Goal: Task Accomplishment & Management: Use online tool/utility

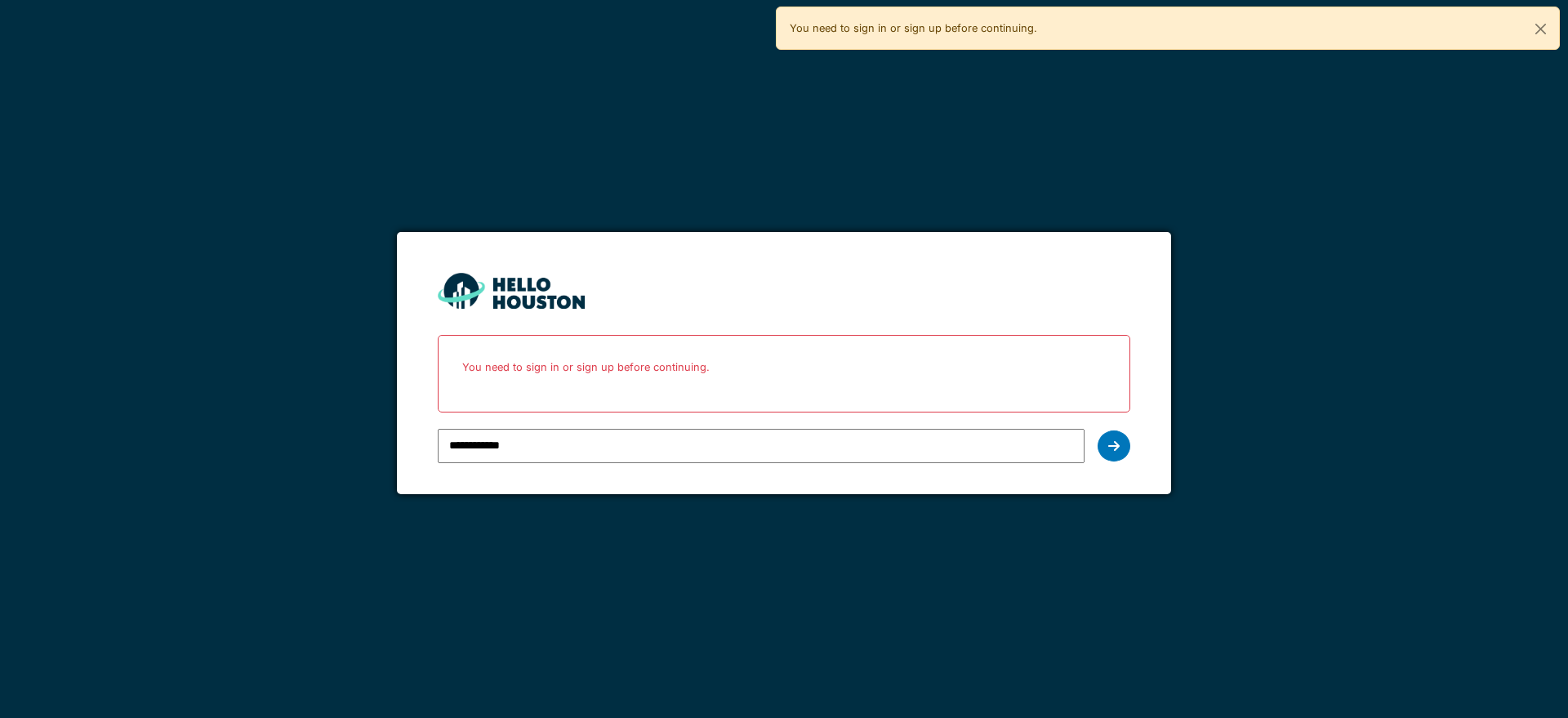
click at [1109, 443] on icon at bounding box center [1114, 445] width 12 height 13
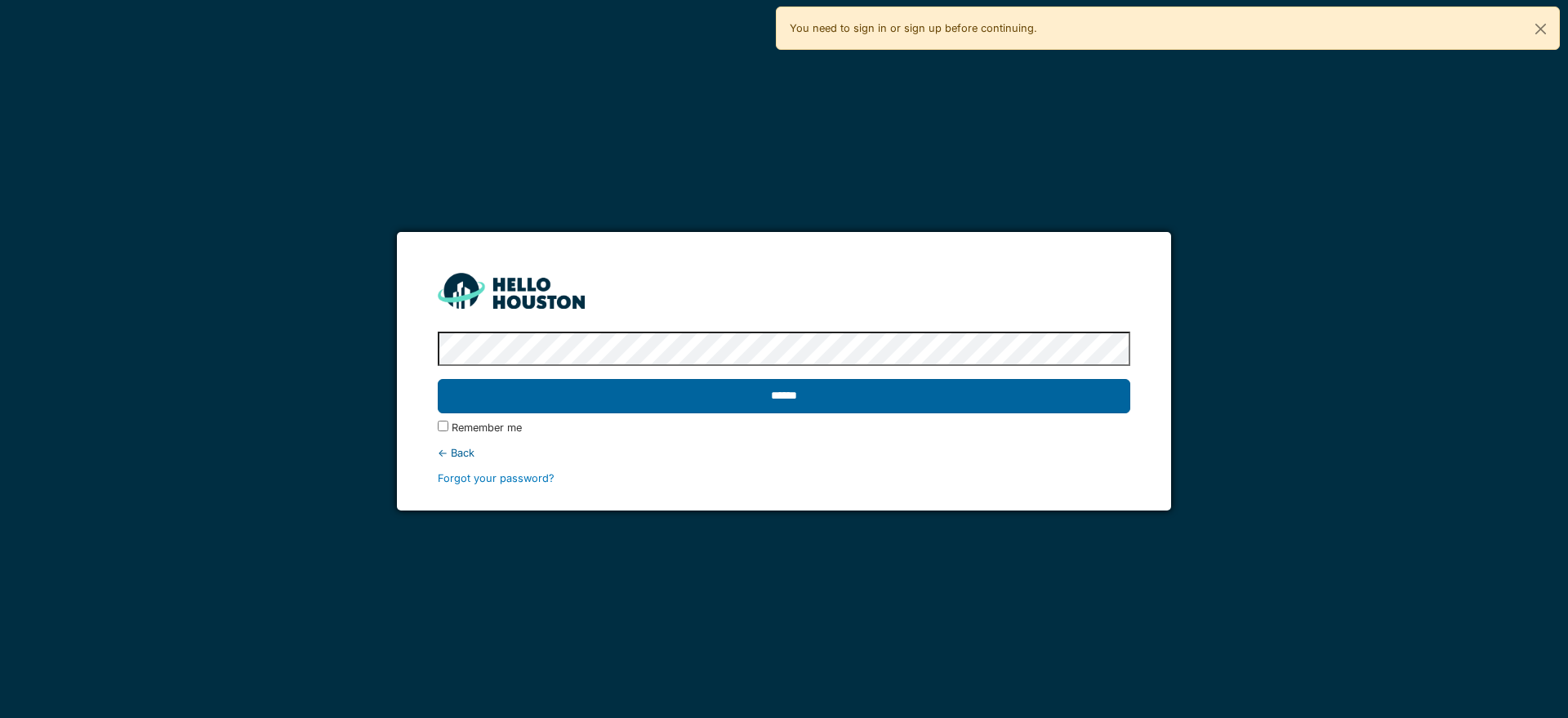
click at [772, 397] on input "******" at bounding box center [784, 395] width 692 height 34
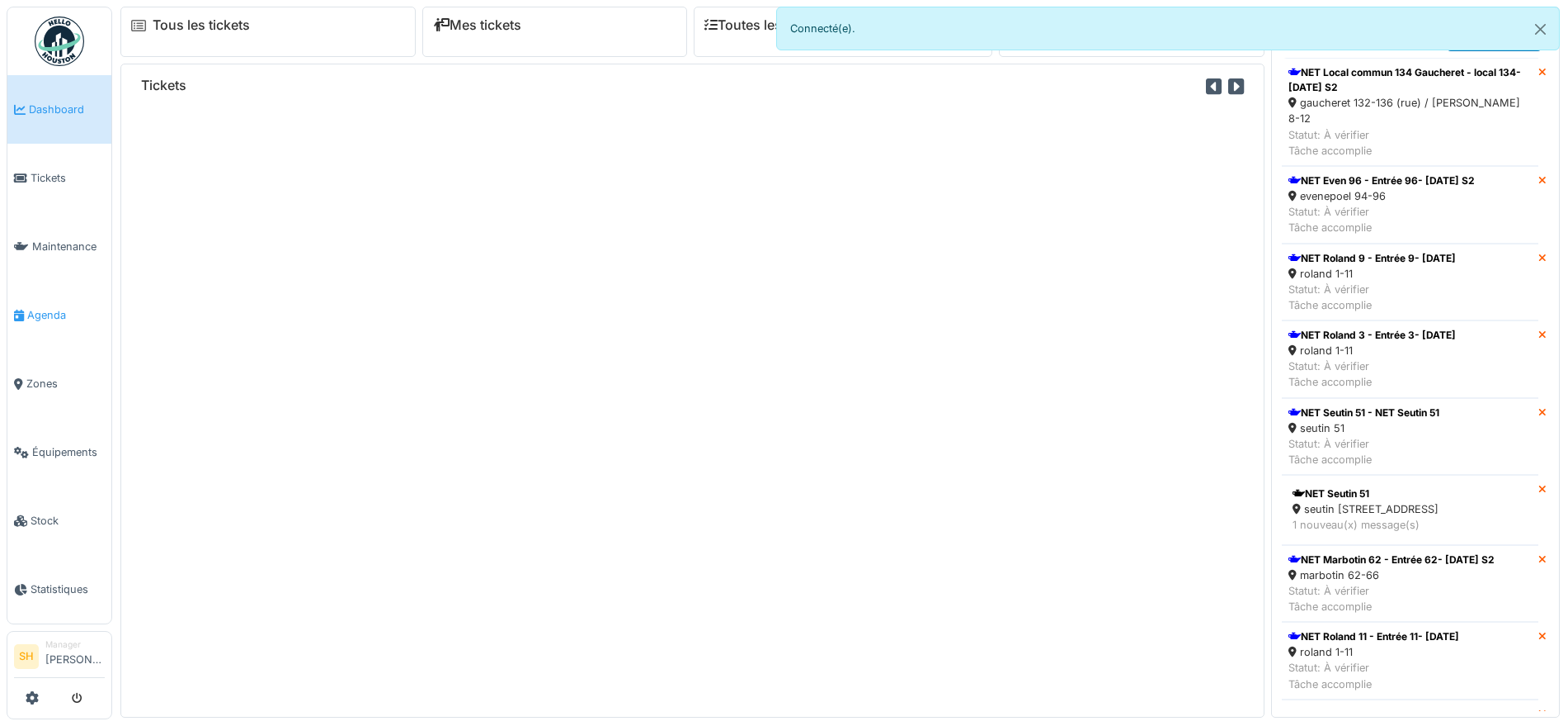
click at [80, 307] on span "Agenda" at bounding box center [66, 315] width 78 height 16
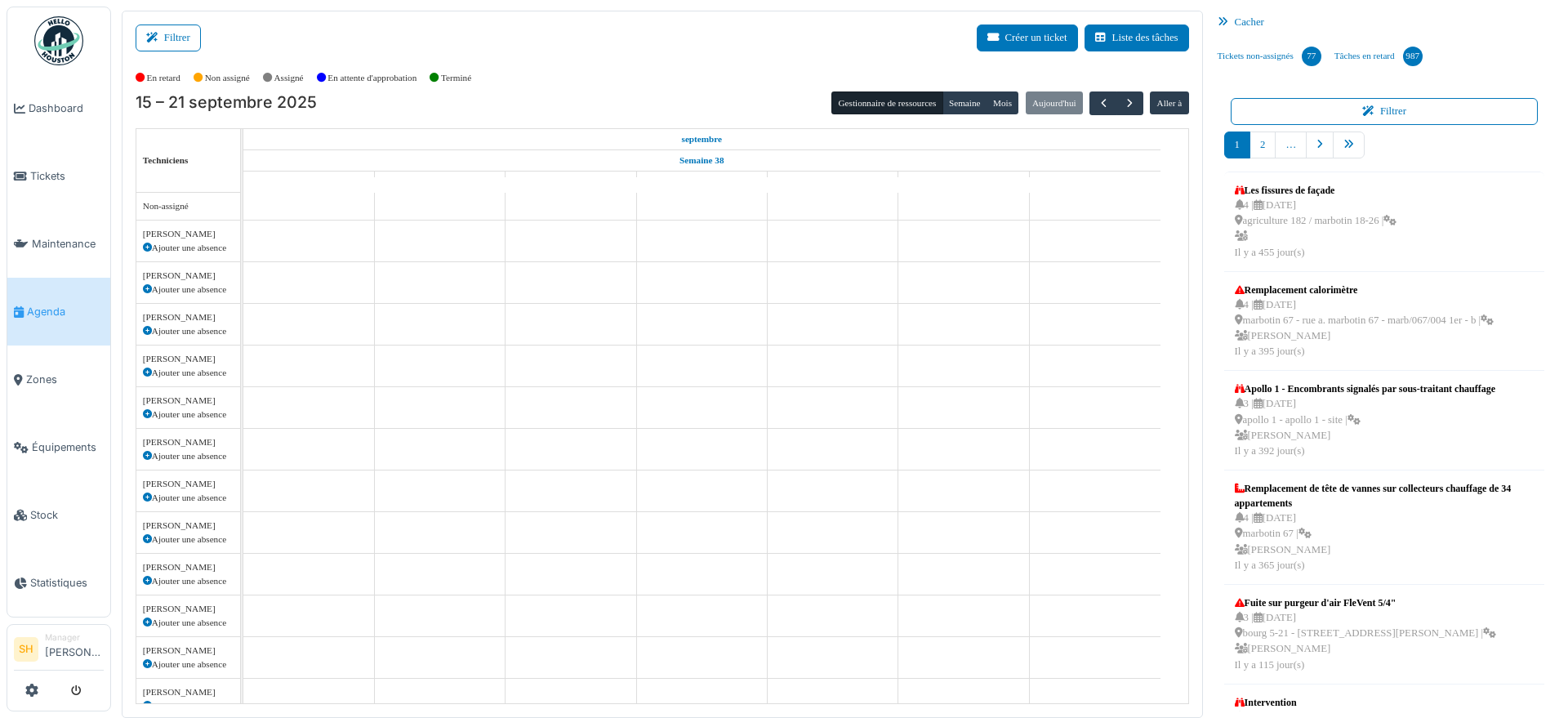
drag, startPoint x: 176, startPoint y: 43, endPoint x: 275, endPoint y: 42, distance: 99.0
click at [182, 41] on button "Filtrer" at bounding box center [167, 38] width 65 height 27
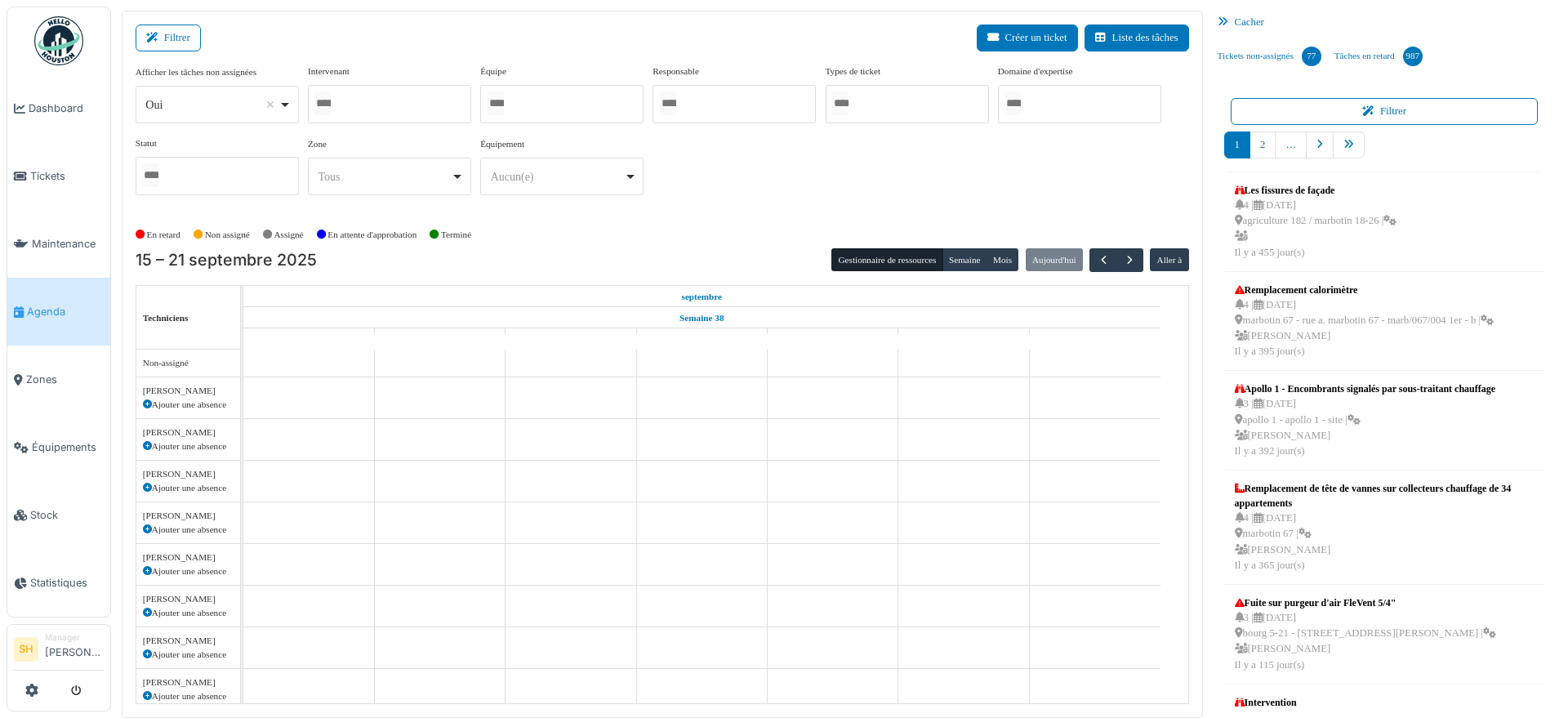
click at [553, 89] on div at bounding box center [562, 103] width 164 height 38
click at [750, 210] on div "Afficher les tâches non assignées *** Oui Remove item Oui Non Intervenant Abdel…" at bounding box center [662, 143] width 1053 height 158
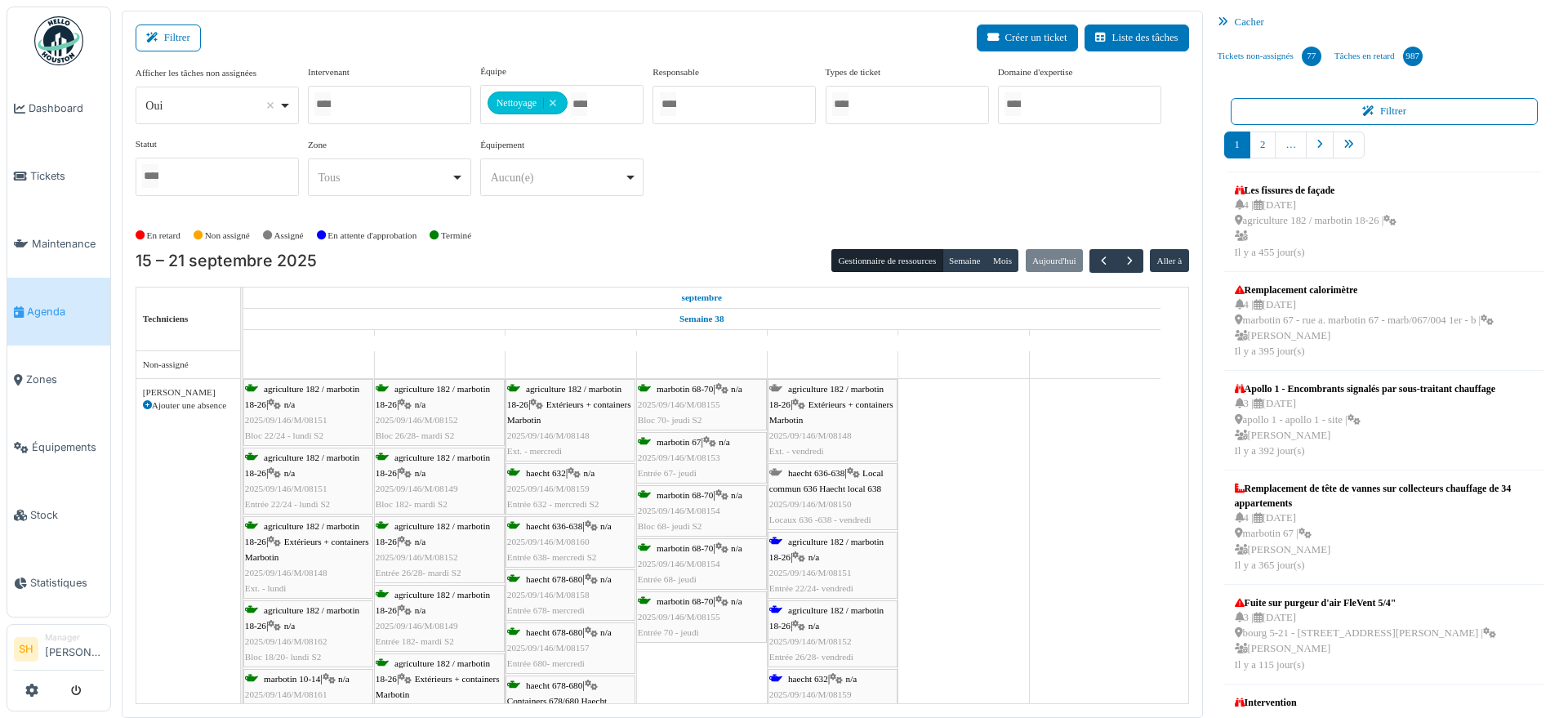
drag, startPoint x: 555, startPoint y: 403, endPoint x: 550, endPoint y: 415, distance: 13.0
drag, startPoint x: 550, startPoint y: 415, endPoint x: 977, endPoint y: 464, distance: 429.8
click at [823, 539] on span "agriculture 182 / marbotin 18-26" at bounding box center [825, 549] width 114 height 25
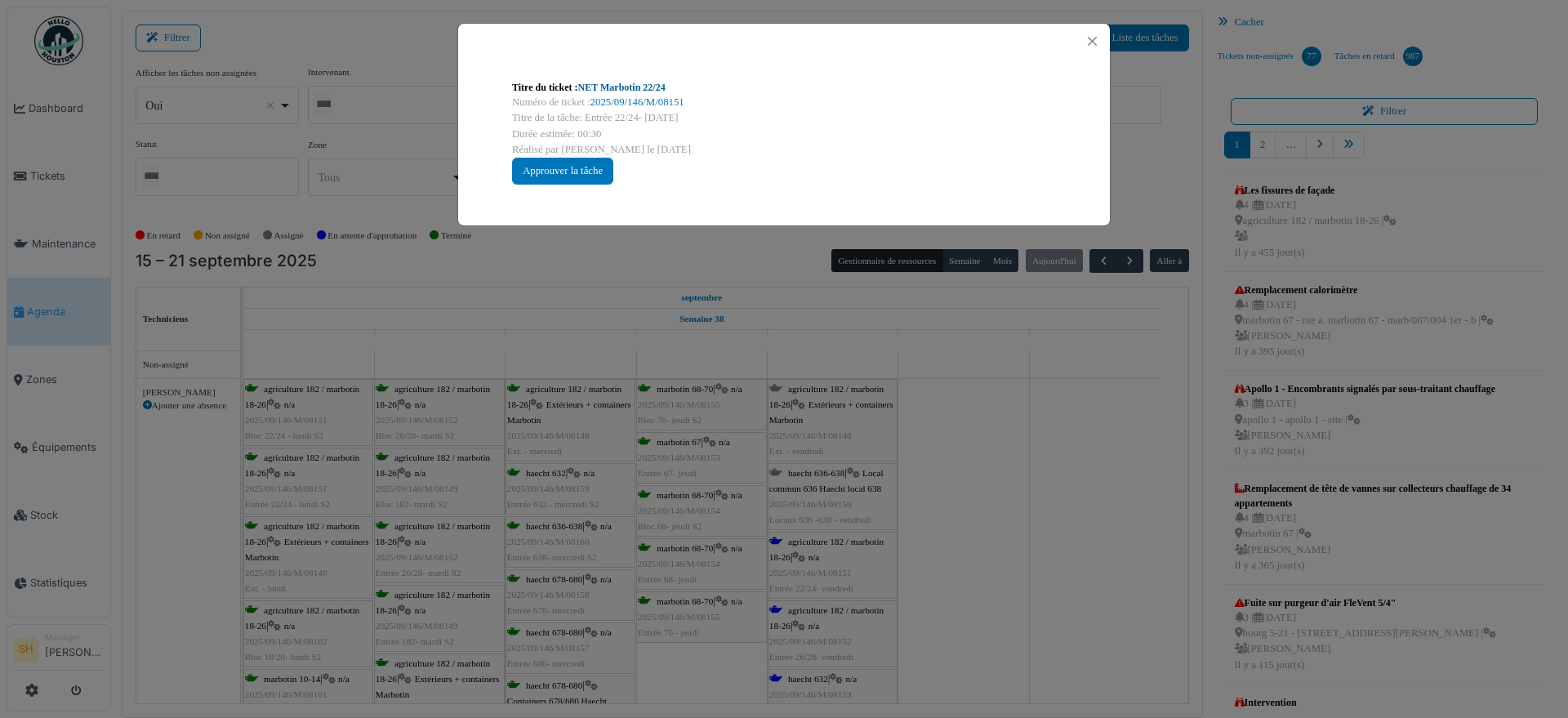
click at [621, 89] on link "NET Marbotin 22/24" at bounding box center [622, 88] width 88 height 12
click at [973, 460] on div "Titre du ticket : NET Marbotin 22/24 Numéro de ticket : 2025/09/146/M/08151 Tit…" at bounding box center [784, 359] width 1568 height 718
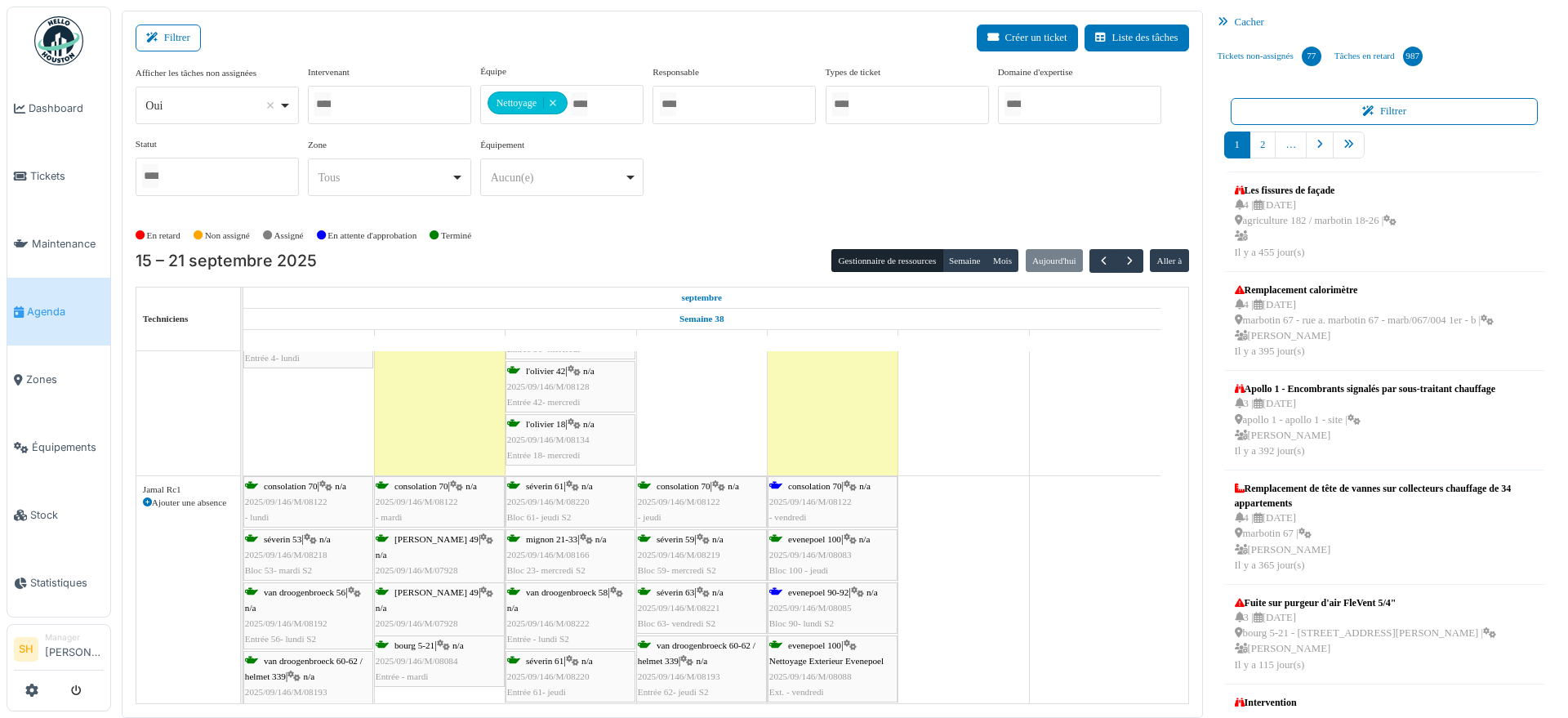
scroll to position [1829, 0]
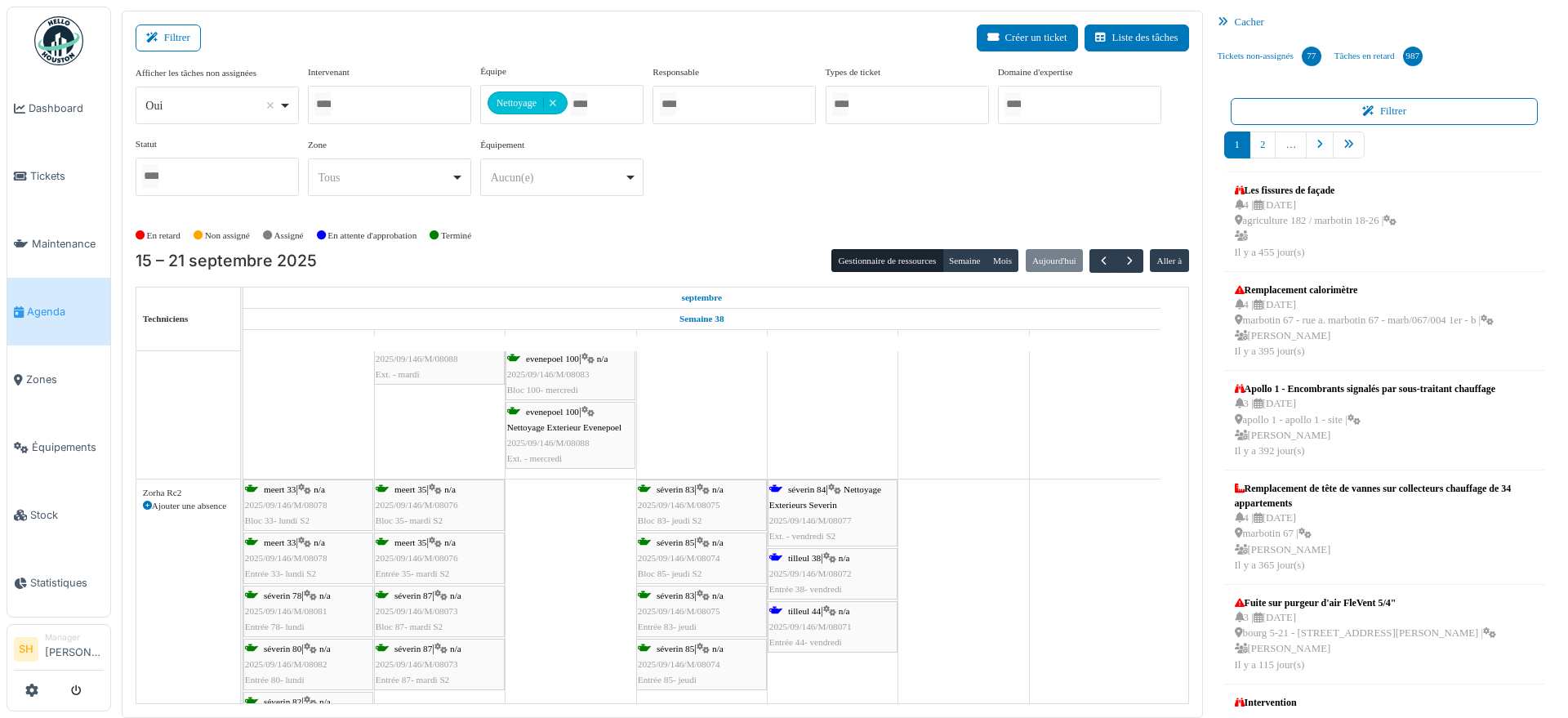
click at [243, 480] on div "meert 33 | n/a 2025/09/146/M/08078 Bloc 33- lundi S2 meert 35 | n/a 2025/09/146…" at bounding box center [243, 643] width 0 height 327
click at [812, 487] on span "séverin 84" at bounding box center [807, 489] width 38 height 10
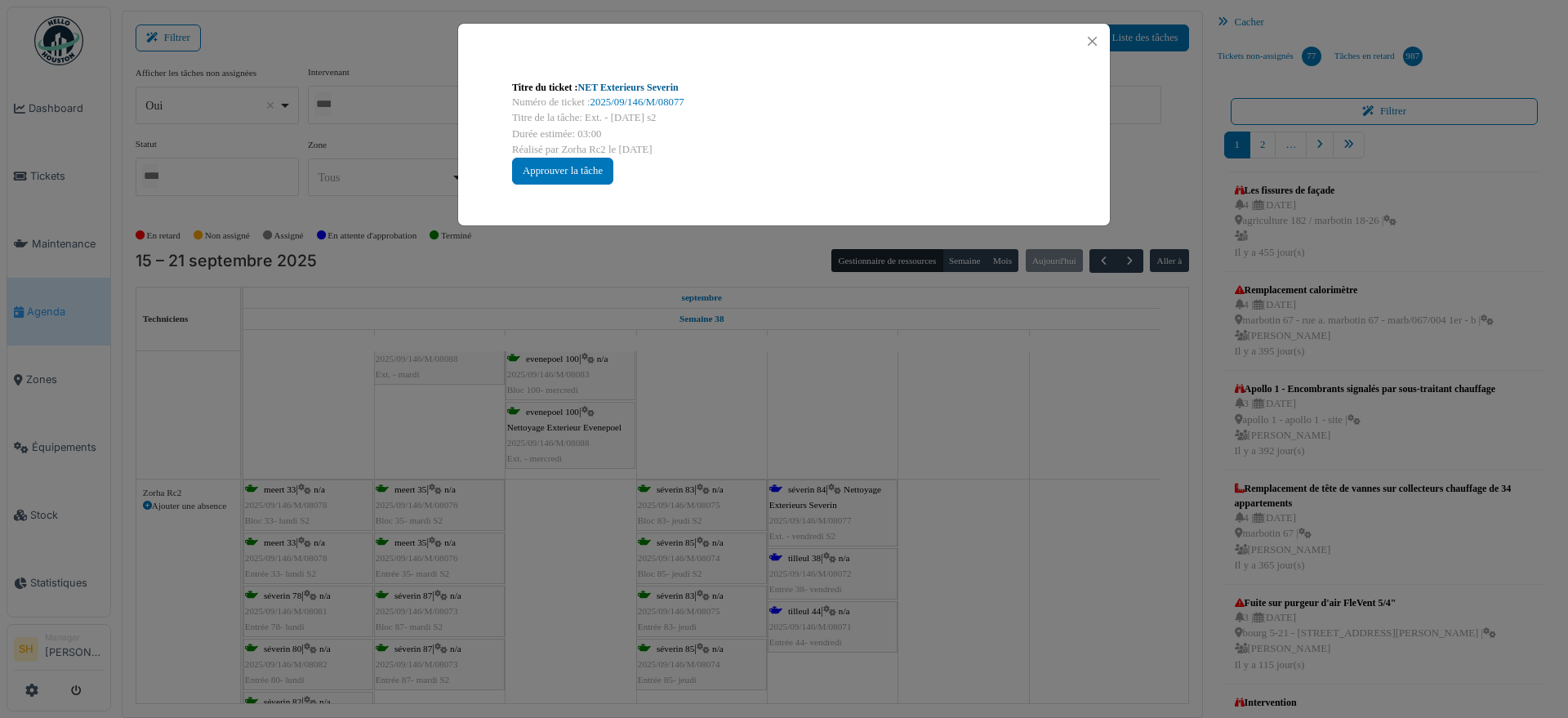
click at [621, 86] on link "NET Exterieurs Severin" at bounding box center [628, 88] width 100 height 12
click at [972, 377] on div "Titre du ticket : NET Exterieurs Severin Numéro de ticket : 2025/09/146/M/08077…" at bounding box center [784, 359] width 1568 height 718
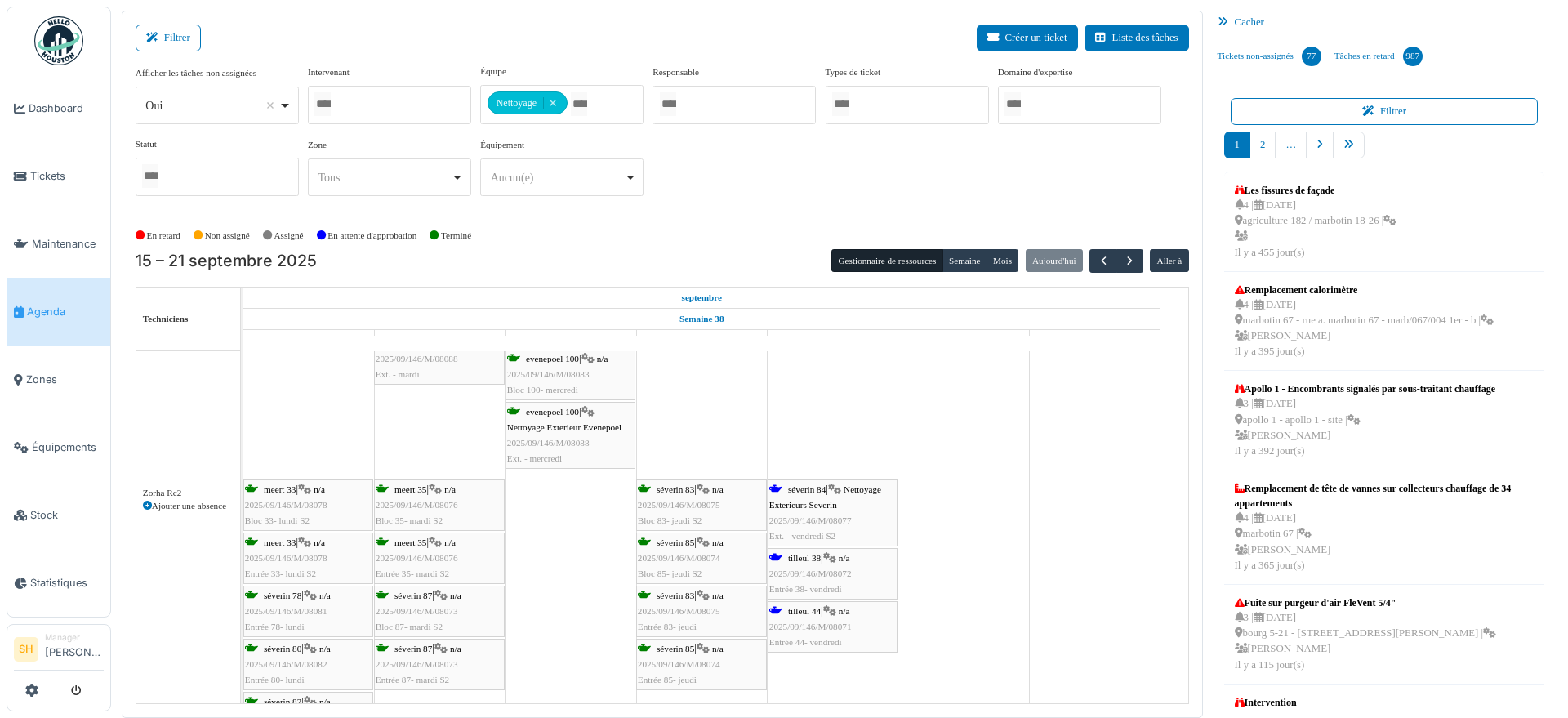
click at [805, 553] on span "tilleul 38" at bounding box center [805, 557] width 33 height 10
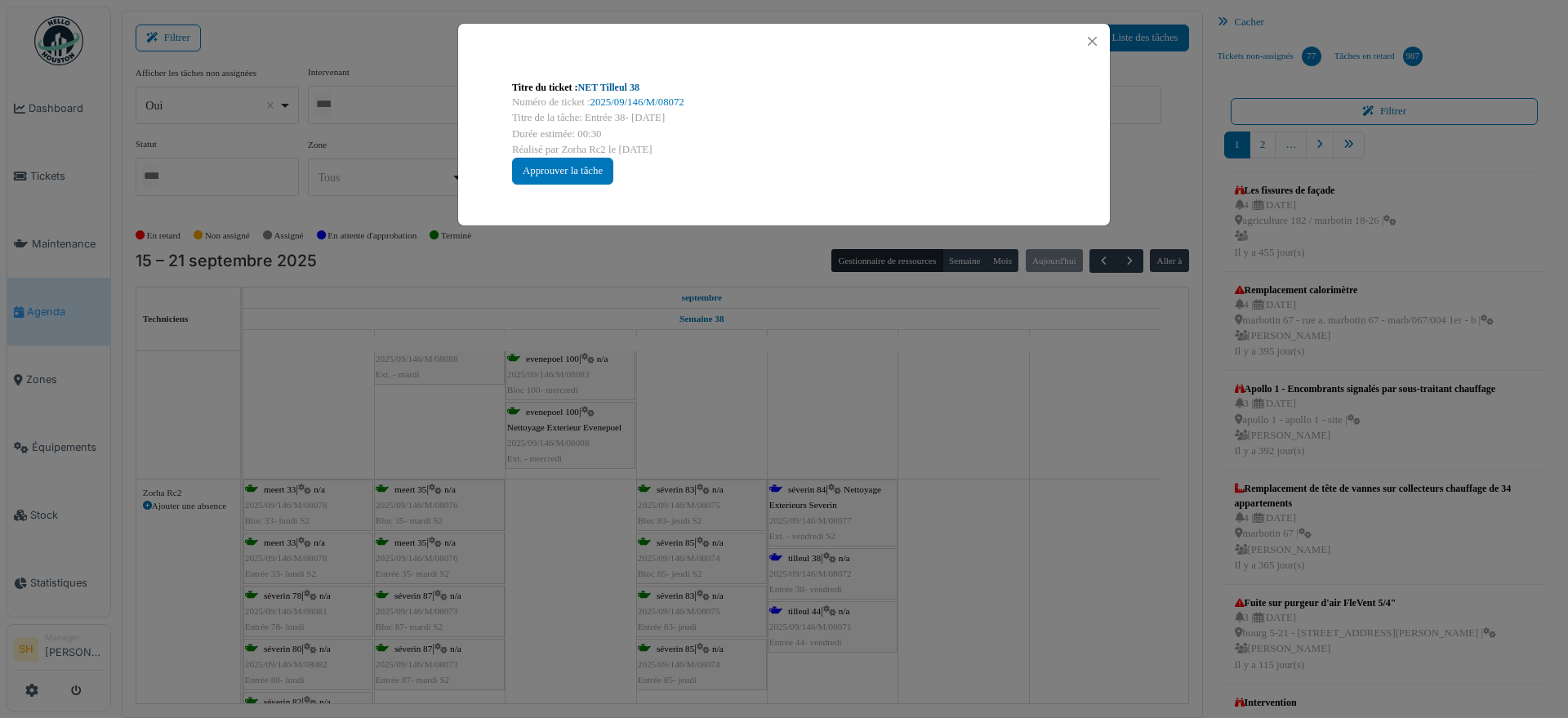
click at [618, 88] on link "NET Tilleul 38" at bounding box center [608, 88] width 61 height 12
drag, startPoint x: 925, startPoint y: 493, endPoint x: 901, endPoint y: 494, distance: 24.0
click at [918, 495] on div "Titre du ticket : NET Tilleul 38 Numéro de ticket : 2025/09/146/M/08072 Titre d…" at bounding box center [784, 359] width 1568 height 718
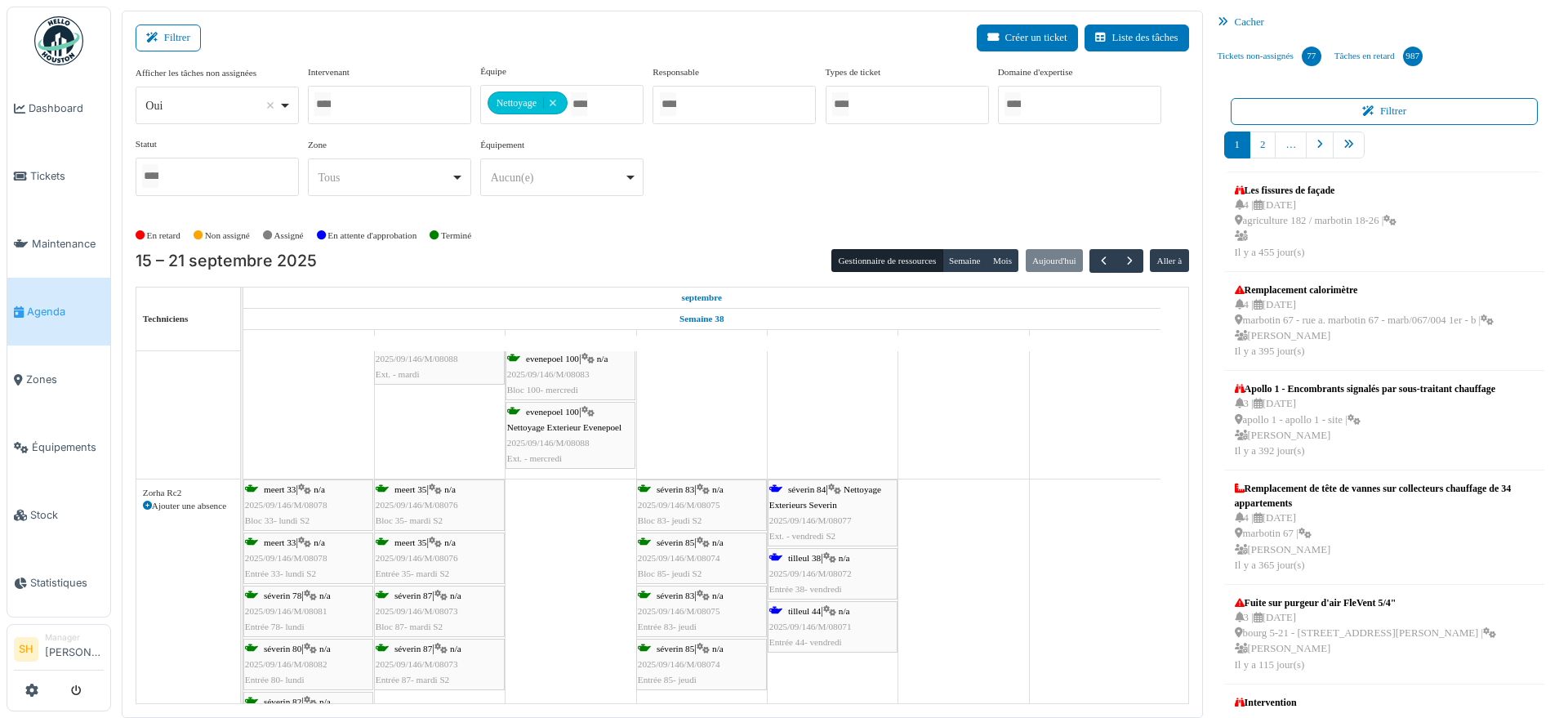
click at [807, 609] on span "tilleul 44" at bounding box center [805, 611] width 33 height 10
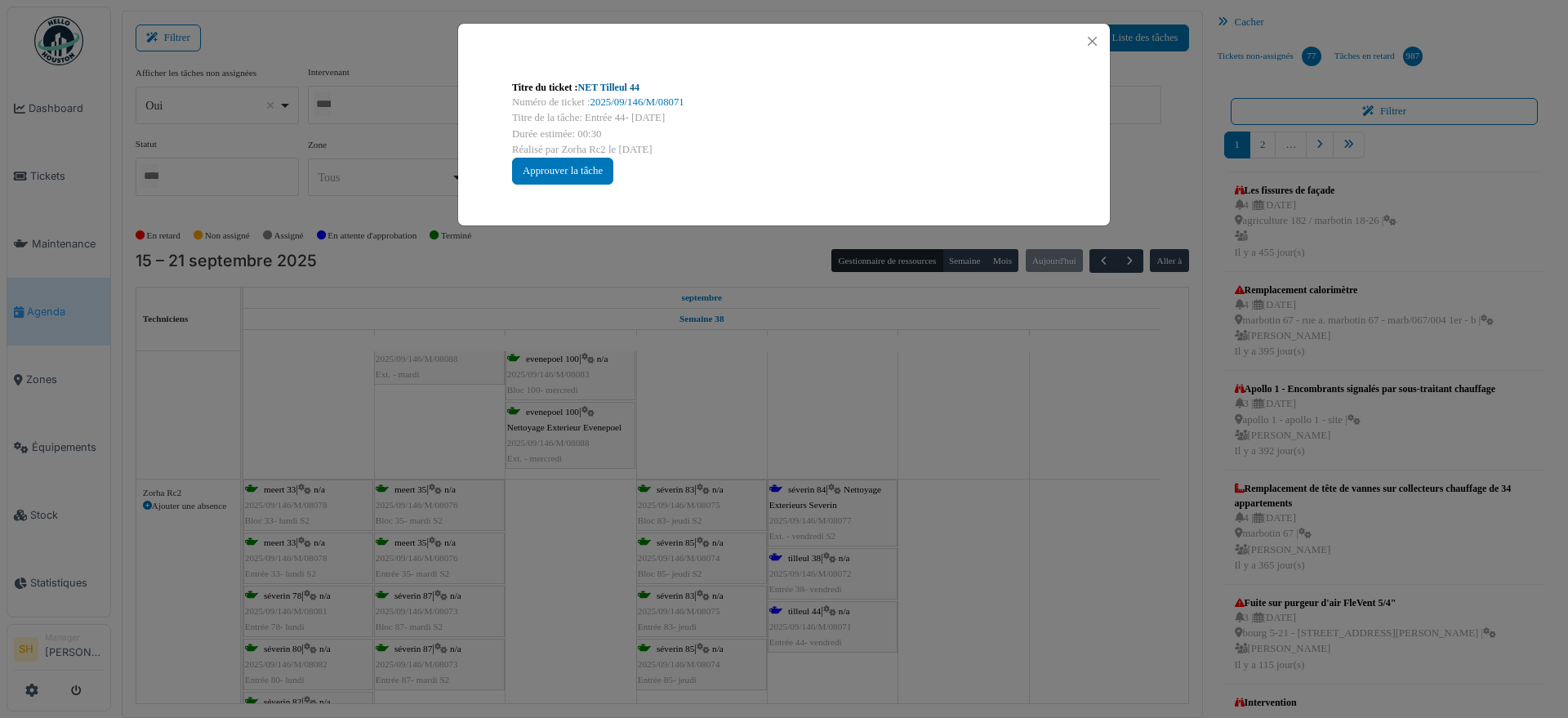
click at [589, 87] on link "NET Tilleul 44" at bounding box center [608, 88] width 61 height 12
drag, startPoint x: 892, startPoint y: 385, endPoint x: 845, endPoint y: 383, distance: 47.0
click at [892, 387] on div "Titre du ticket : NET Tilleul 44 Numéro de ticket : 2025/09/146/M/08071 Titre d…" at bounding box center [784, 359] width 1568 height 718
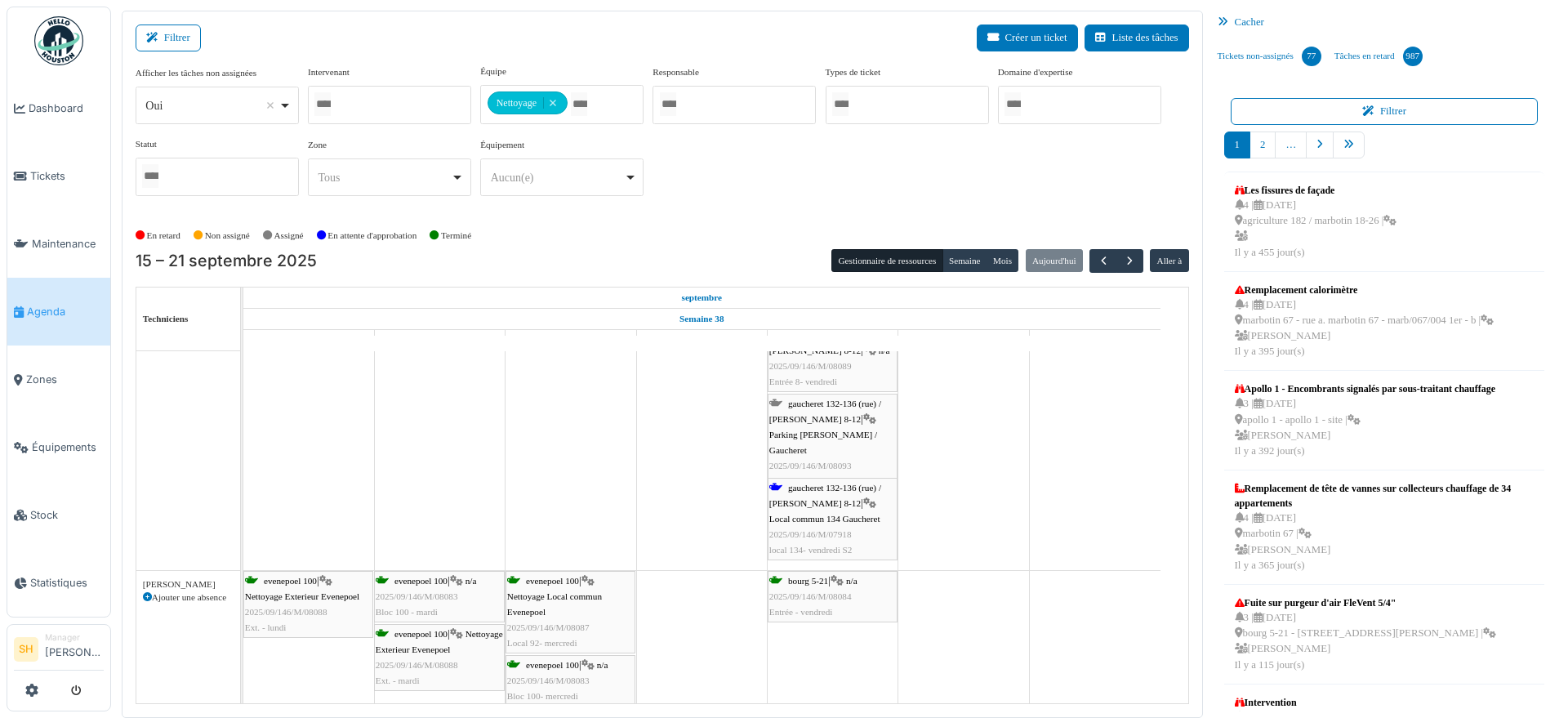
click at [834, 485] on span "gaucheret 132-136 (rue) / thomas 8-12" at bounding box center [824, 495] width 112 height 25
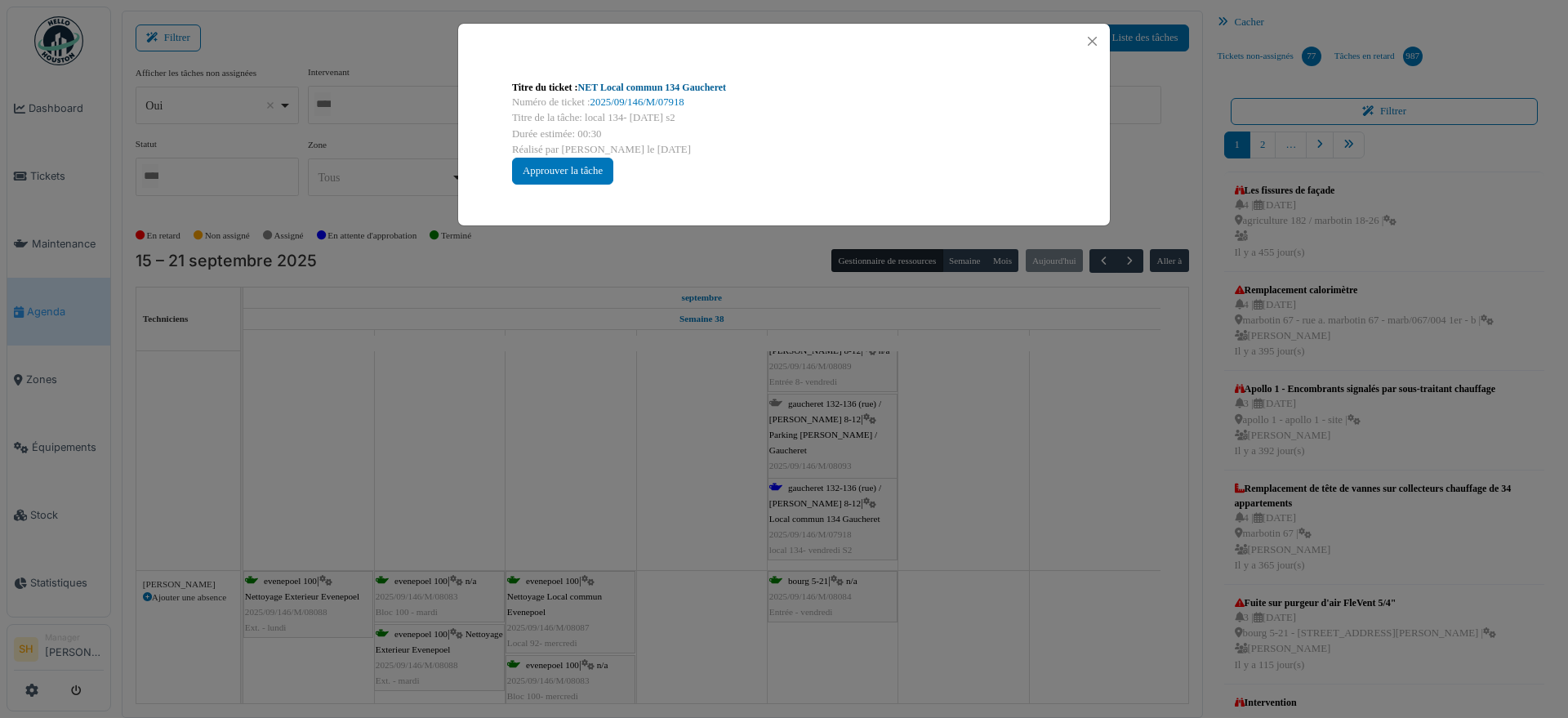
click at [637, 90] on link "NET Local commun 134 Gaucheret" at bounding box center [652, 88] width 149 height 12
click at [983, 488] on div "Titre du ticket : NET Local commun 134 Gaucheret Numéro de ticket : 2025/09/146…" at bounding box center [784, 359] width 1568 height 718
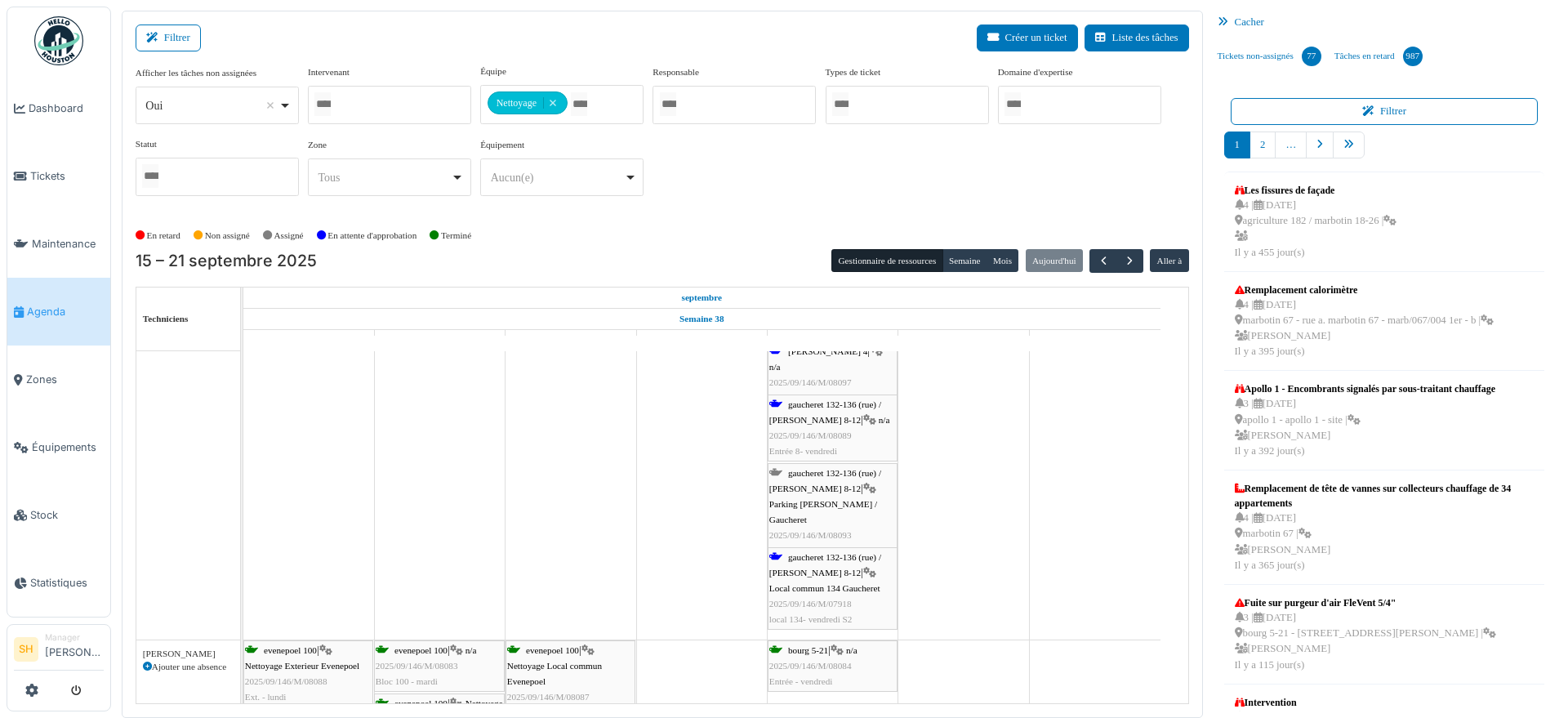
scroll to position [5250, 0]
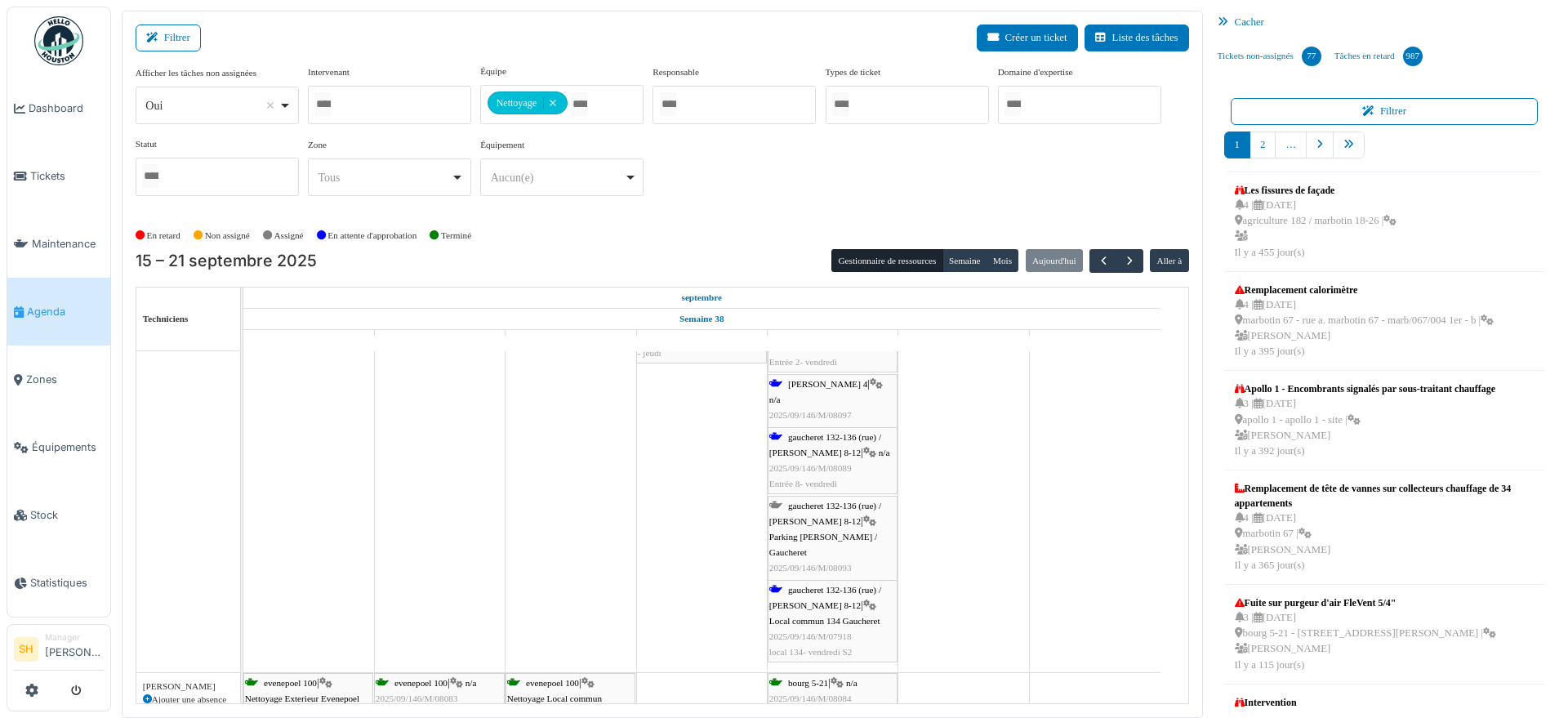
click at [808, 433] on span "gaucheret 132-136 (rue) / thomas 8-12" at bounding box center [824, 445] width 112 height 25
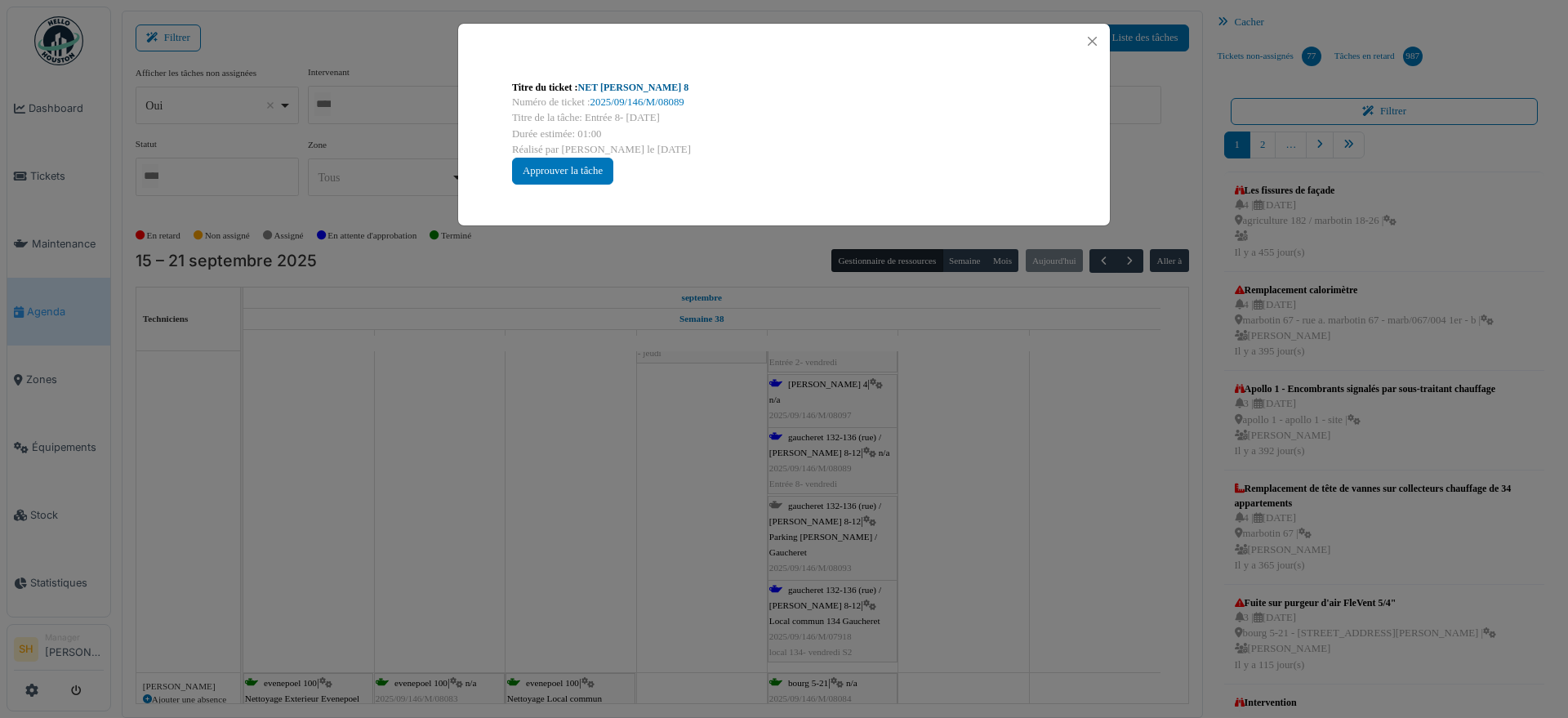
click at [591, 88] on link "NET [PERSON_NAME] 8" at bounding box center [634, 88] width 111 height 12
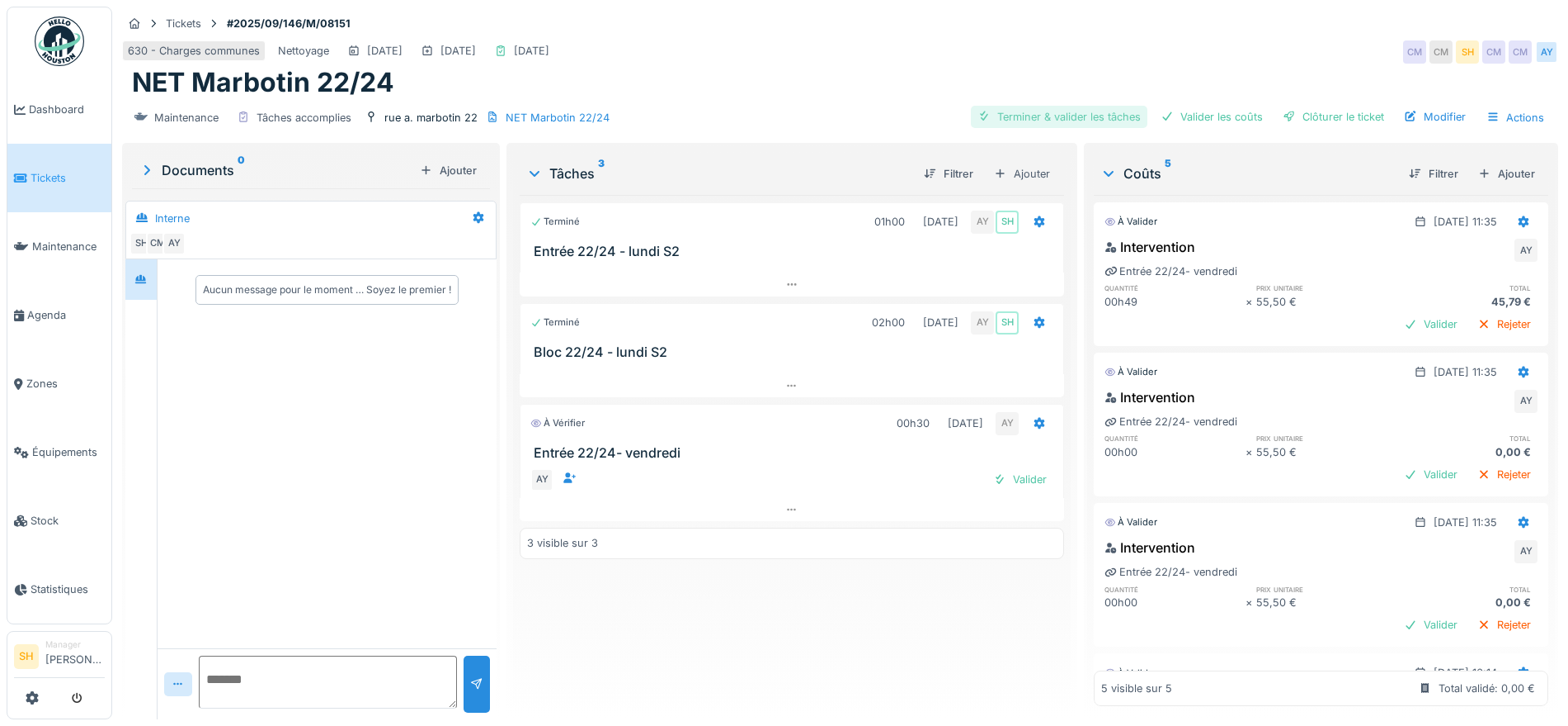
click at [1100, 111] on div "Terminer & valider les tâches" at bounding box center [1060, 116] width 177 height 23
click at [1184, 115] on div "Valider les coûts" at bounding box center [1211, 116] width 115 height 23
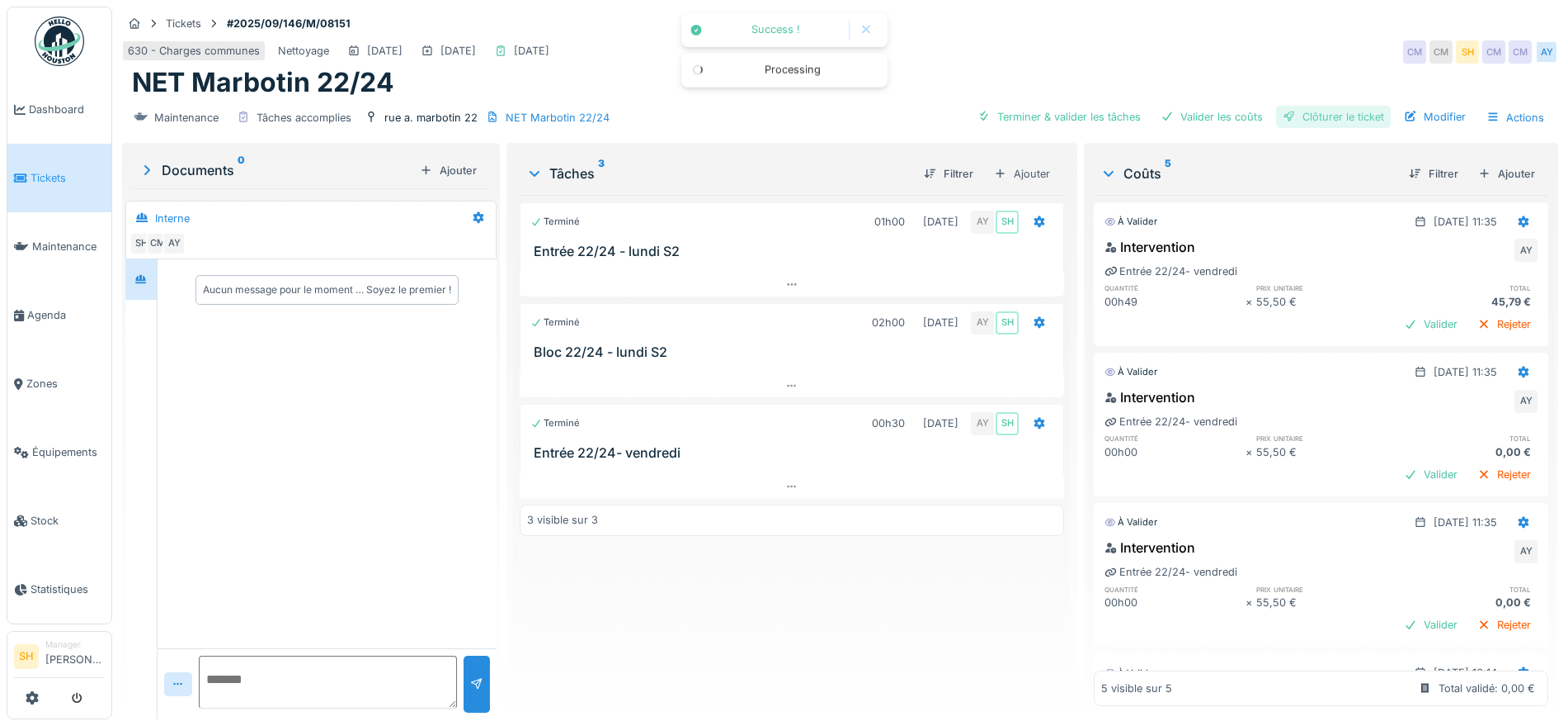
click at [1285, 115] on div "Clôturer le ticket" at bounding box center [1333, 116] width 115 height 23
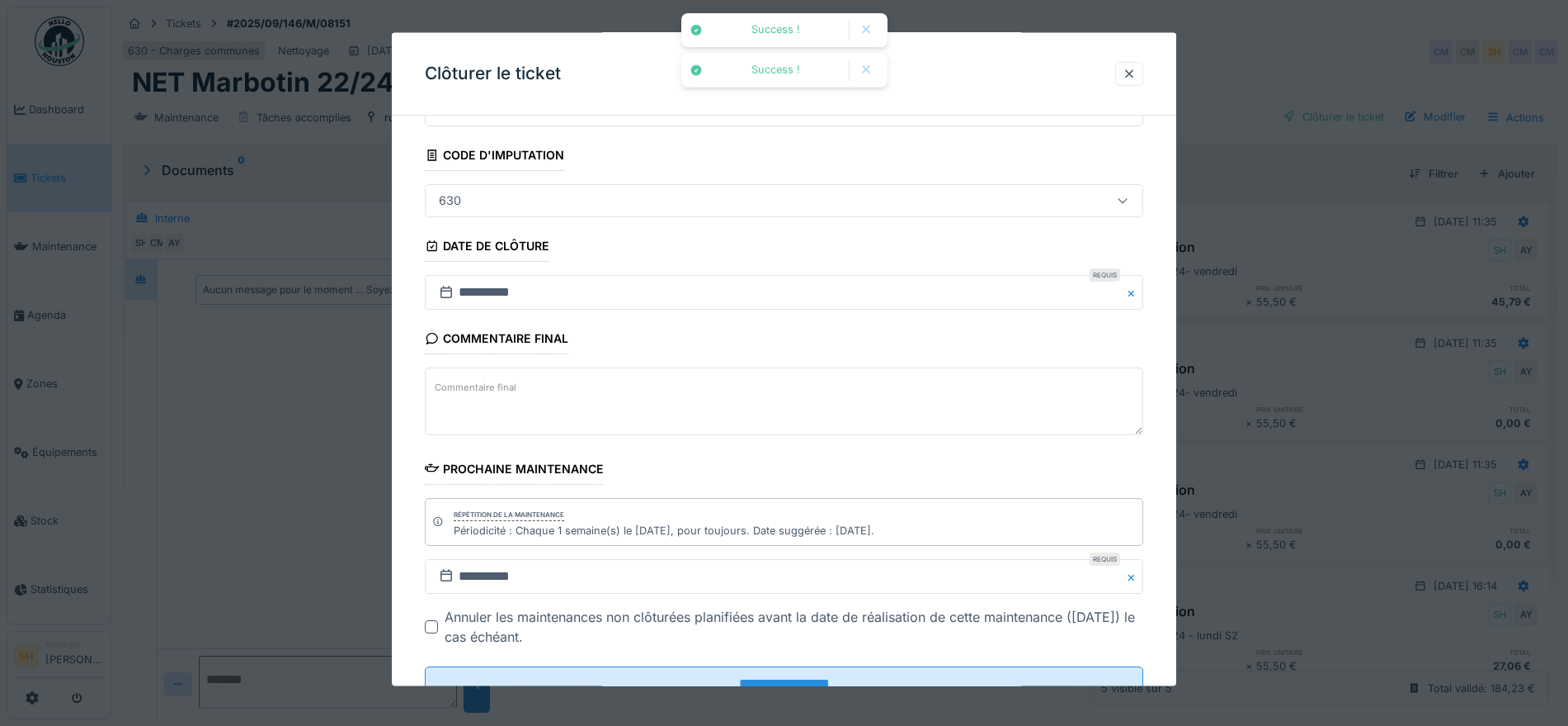
scroll to position [141, 0]
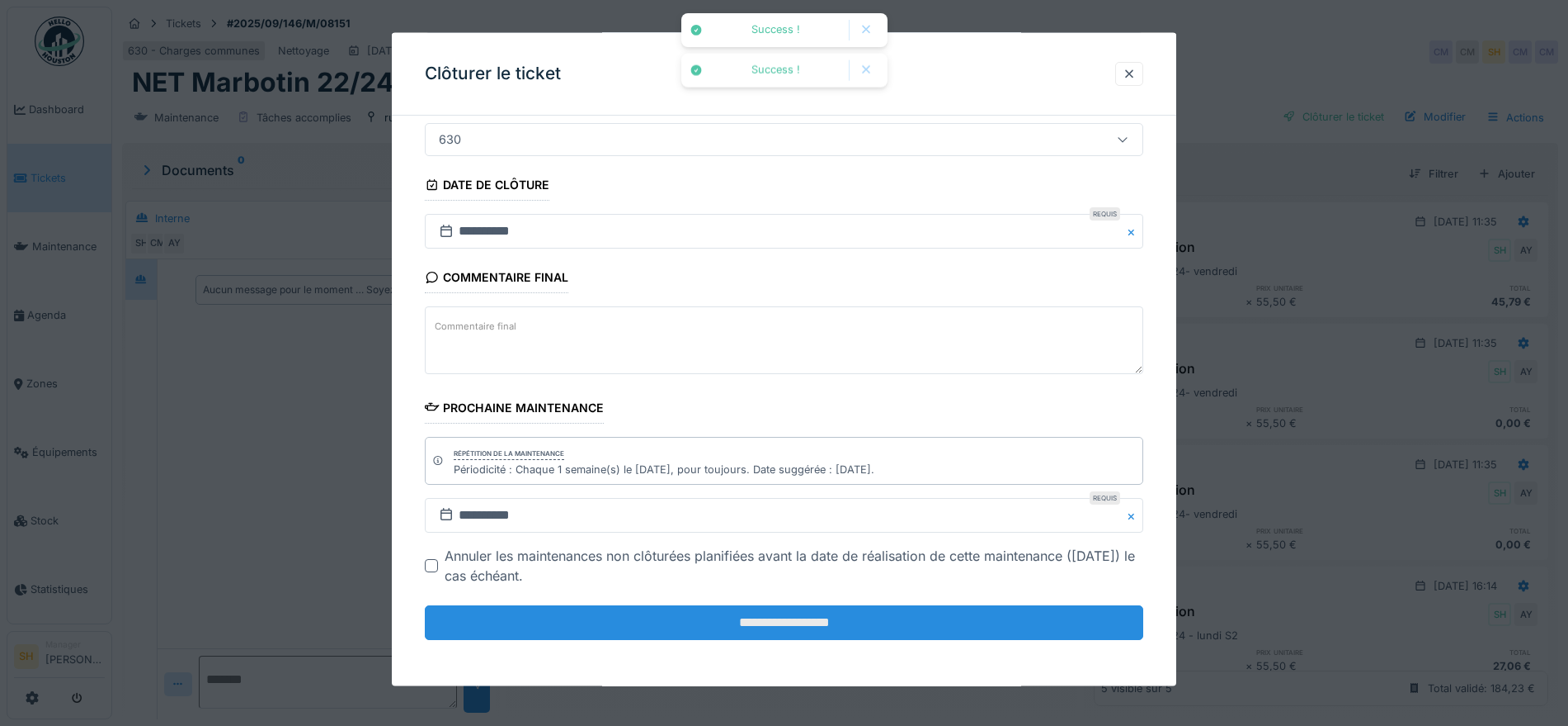
click at [907, 620] on input "**********" at bounding box center [784, 622] width 719 height 34
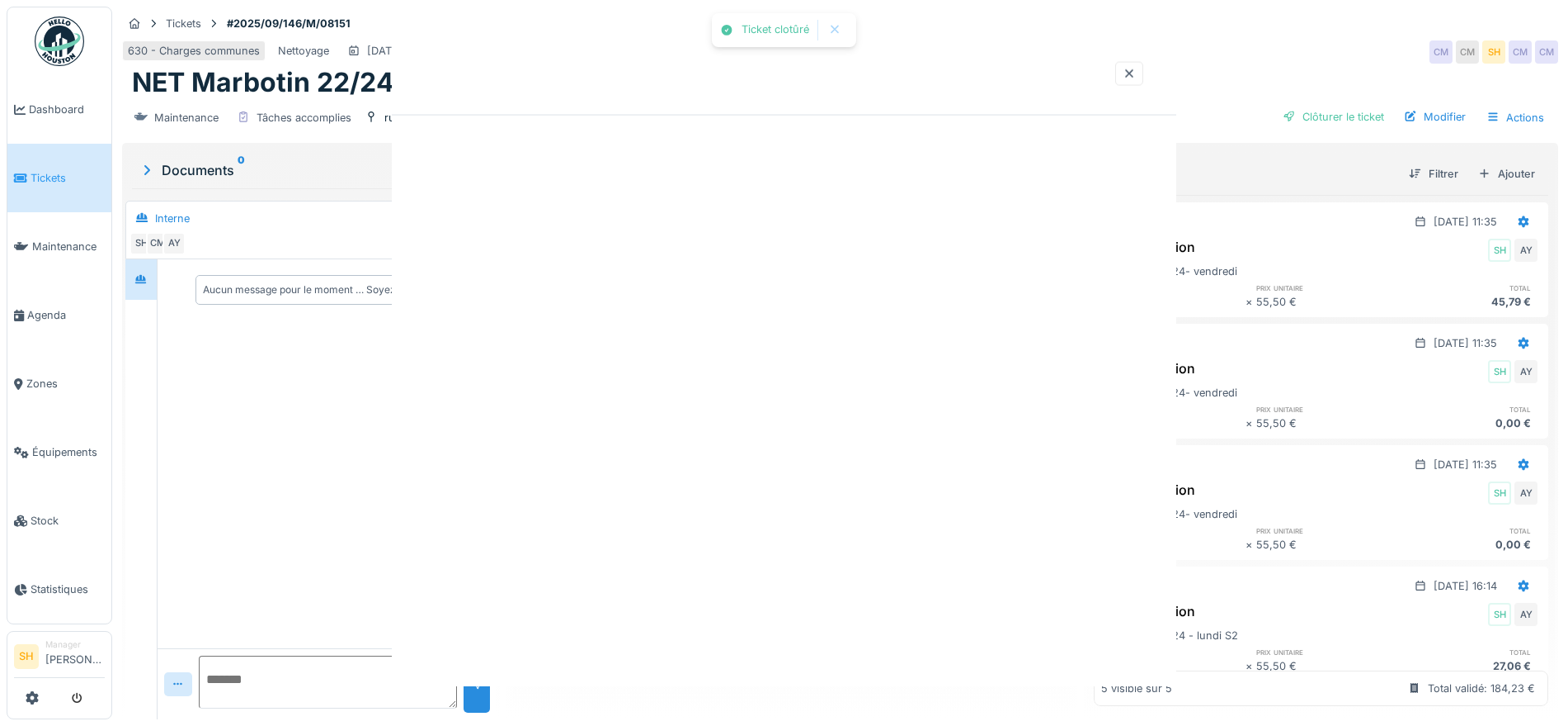
scroll to position [0, 0]
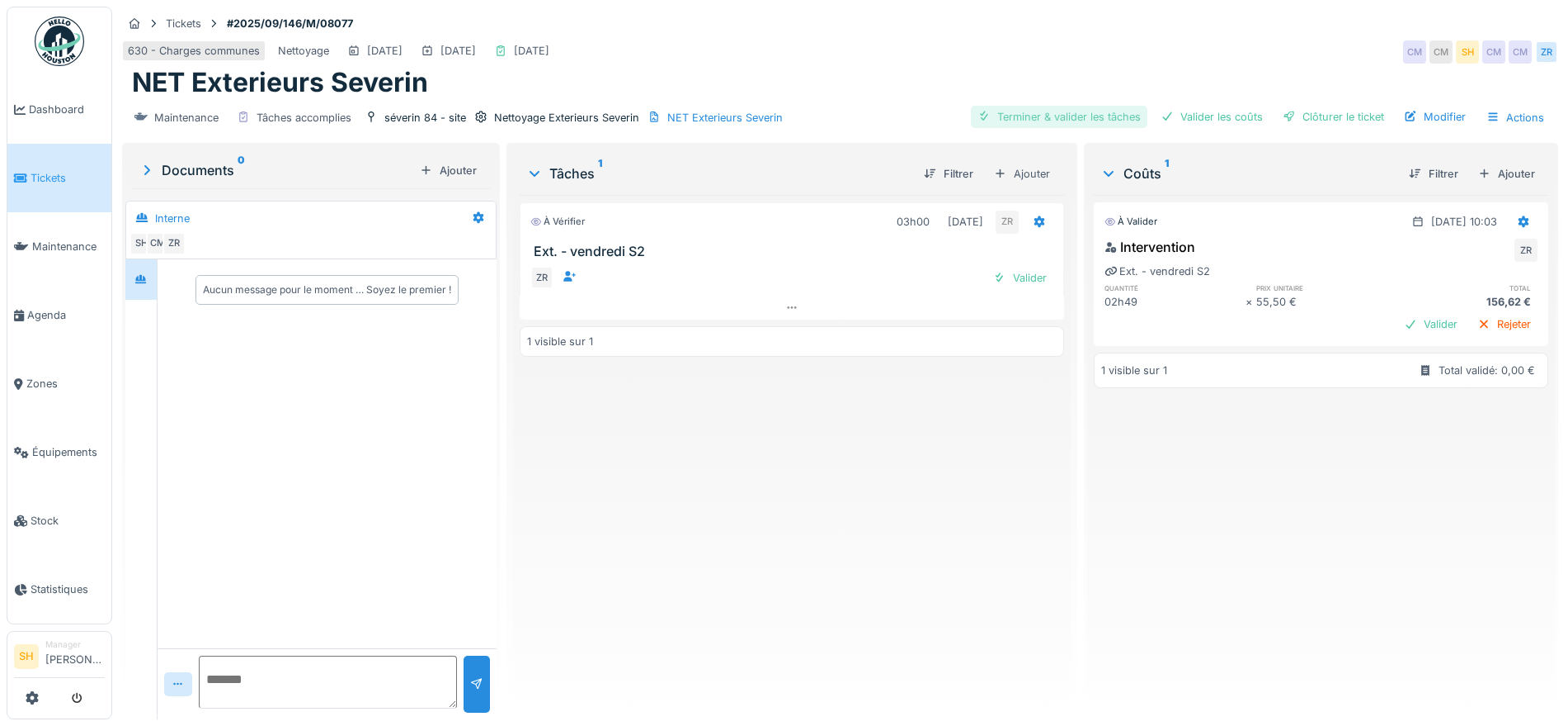
drag, startPoint x: 1038, startPoint y: 117, endPoint x: 1056, endPoint y: 117, distance: 18.0
click at [1049, 117] on div "Terminer & valider les tâches" at bounding box center [1060, 116] width 177 height 23
drag, startPoint x: 1173, startPoint y: 114, endPoint x: 1236, endPoint y: 114, distance: 63.0
click at [1178, 114] on div "Valider les coûts" at bounding box center [1211, 116] width 115 height 23
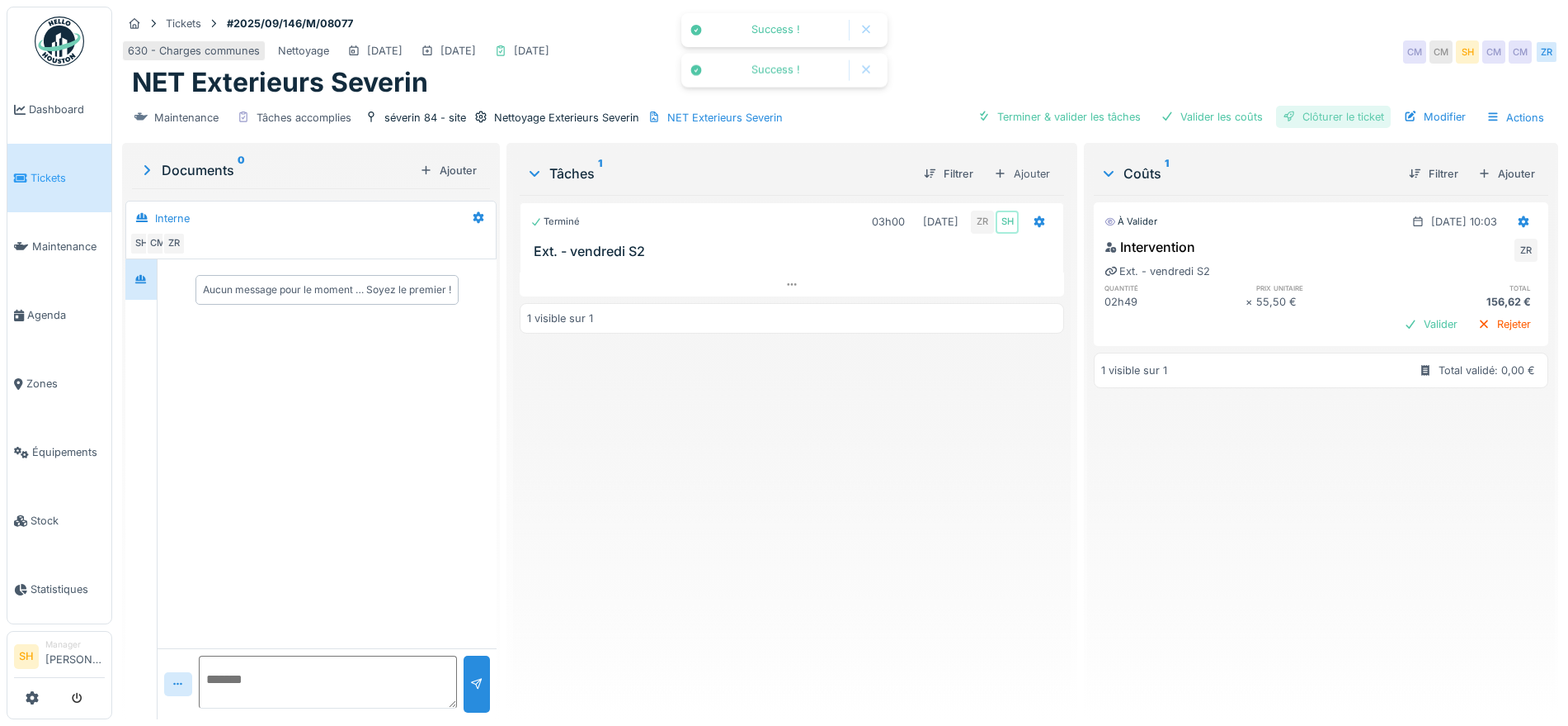
click at [1306, 110] on div "Clôturer le ticket" at bounding box center [1333, 116] width 115 height 23
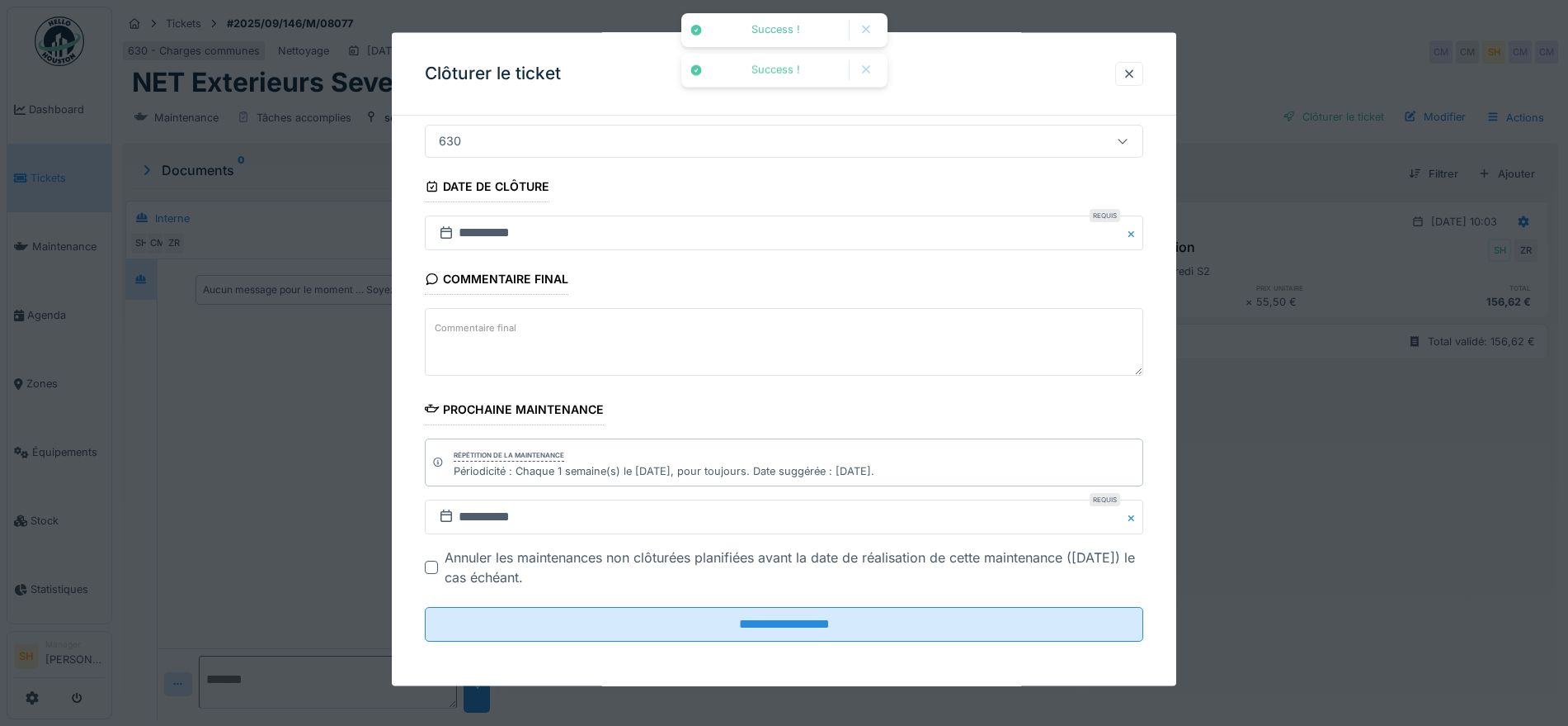
scroll to position [141, 0]
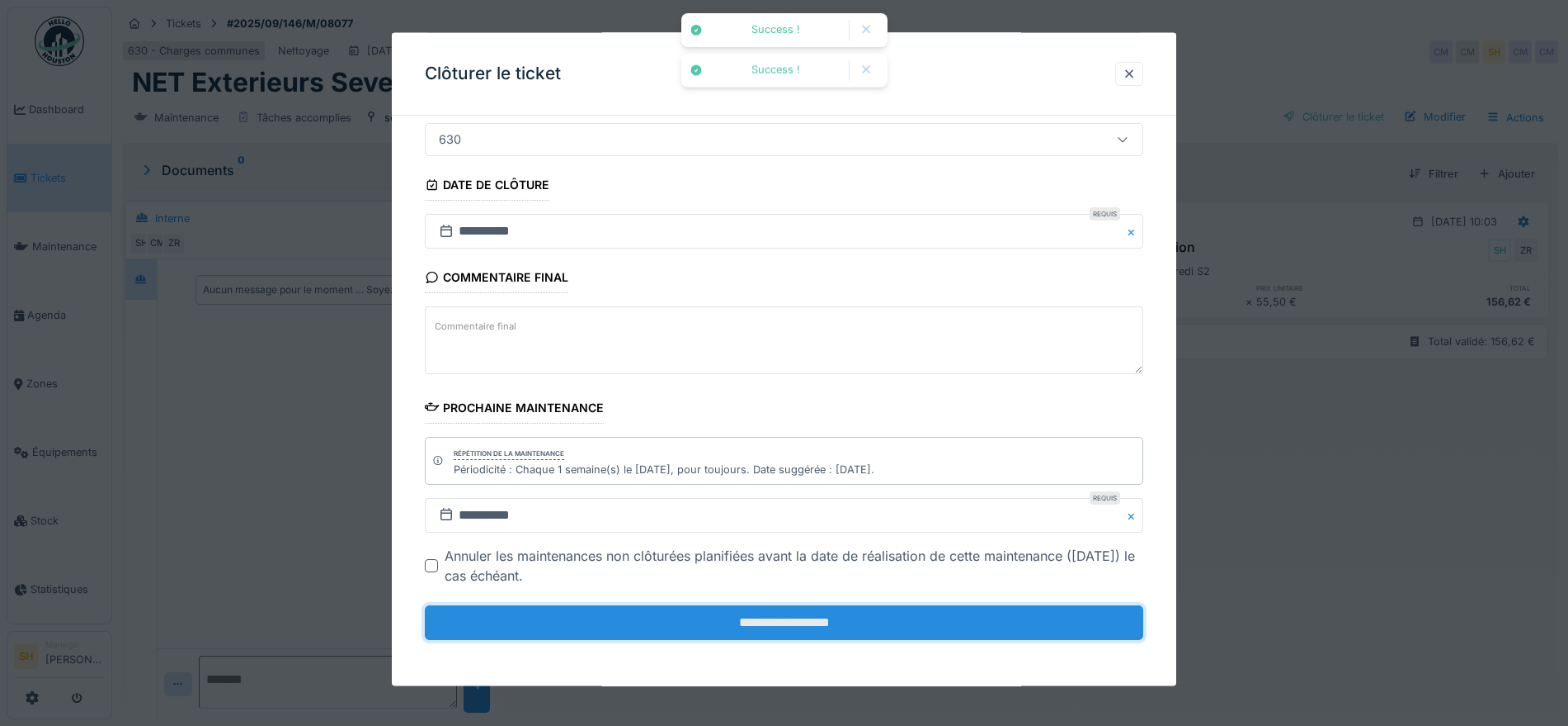
click at [777, 617] on input "**********" at bounding box center [784, 622] width 719 height 34
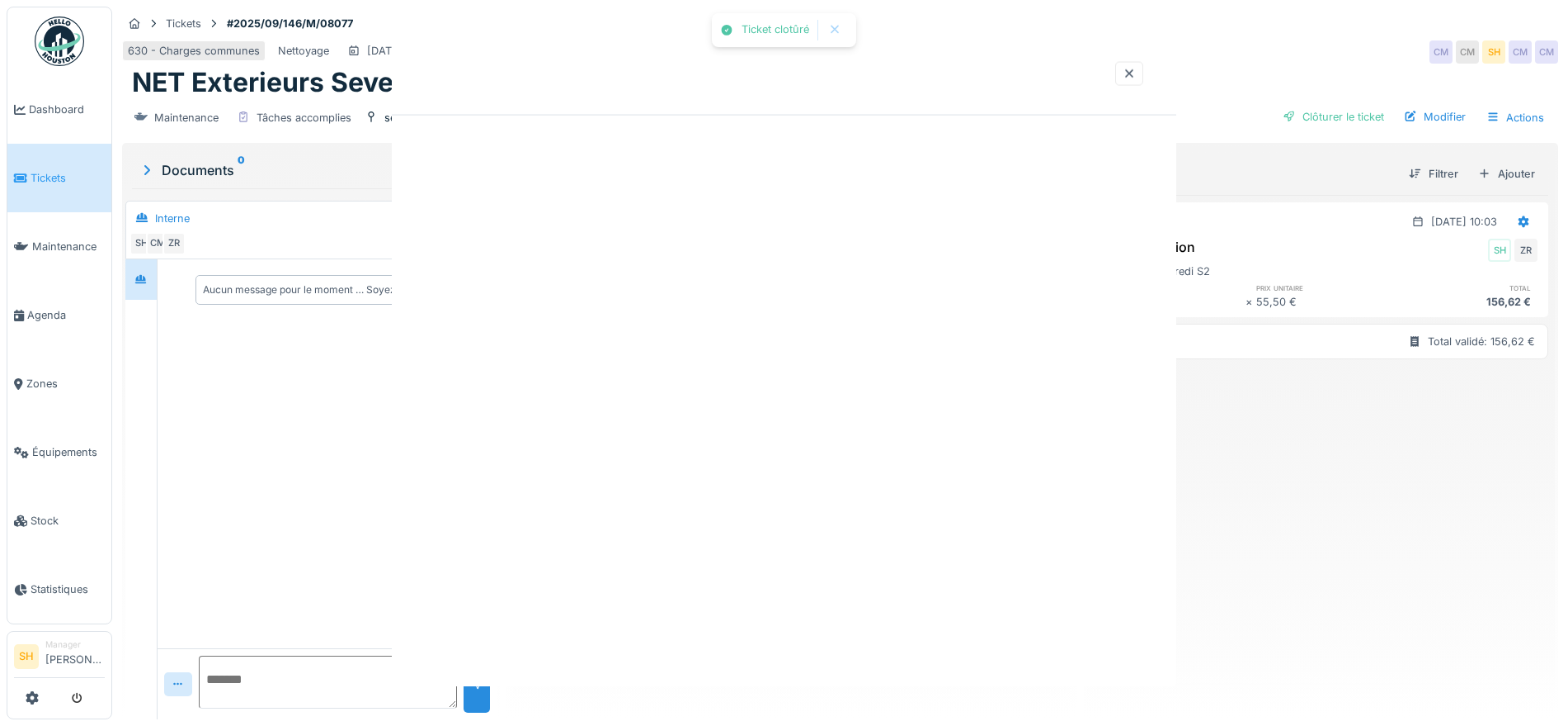
scroll to position [0, 0]
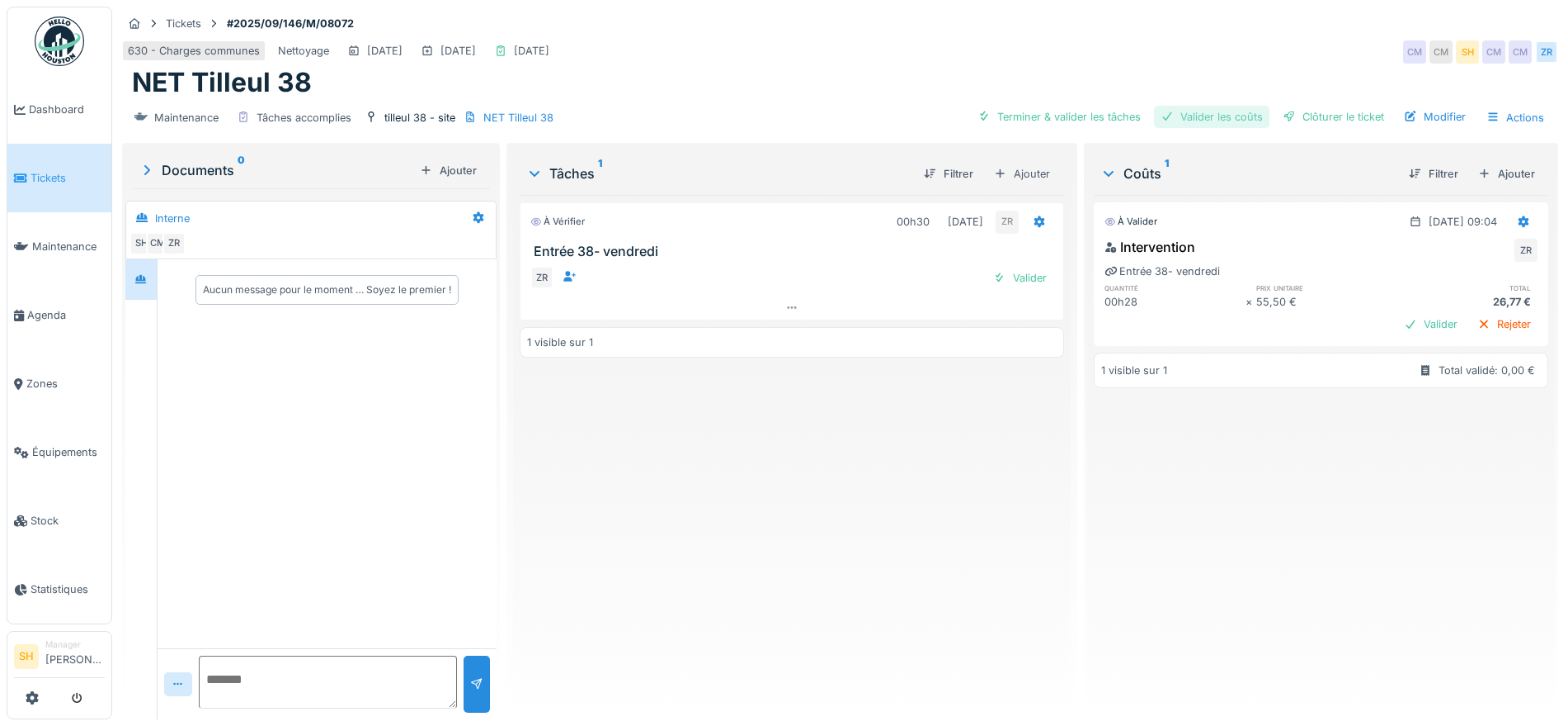
drag, startPoint x: 1099, startPoint y: 115, endPoint x: 1208, endPoint y: 120, distance: 109.1
click at [1132, 113] on div "Terminer & valider les tâches" at bounding box center [1060, 116] width 177 height 23
drag, startPoint x: 1212, startPoint y: 121, endPoint x: 1280, endPoint y: 122, distance: 68.0
click at [1217, 121] on div "Valider les coûts" at bounding box center [1211, 116] width 115 height 23
click at [1306, 121] on div "Clôturer le ticket" at bounding box center [1333, 116] width 115 height 23
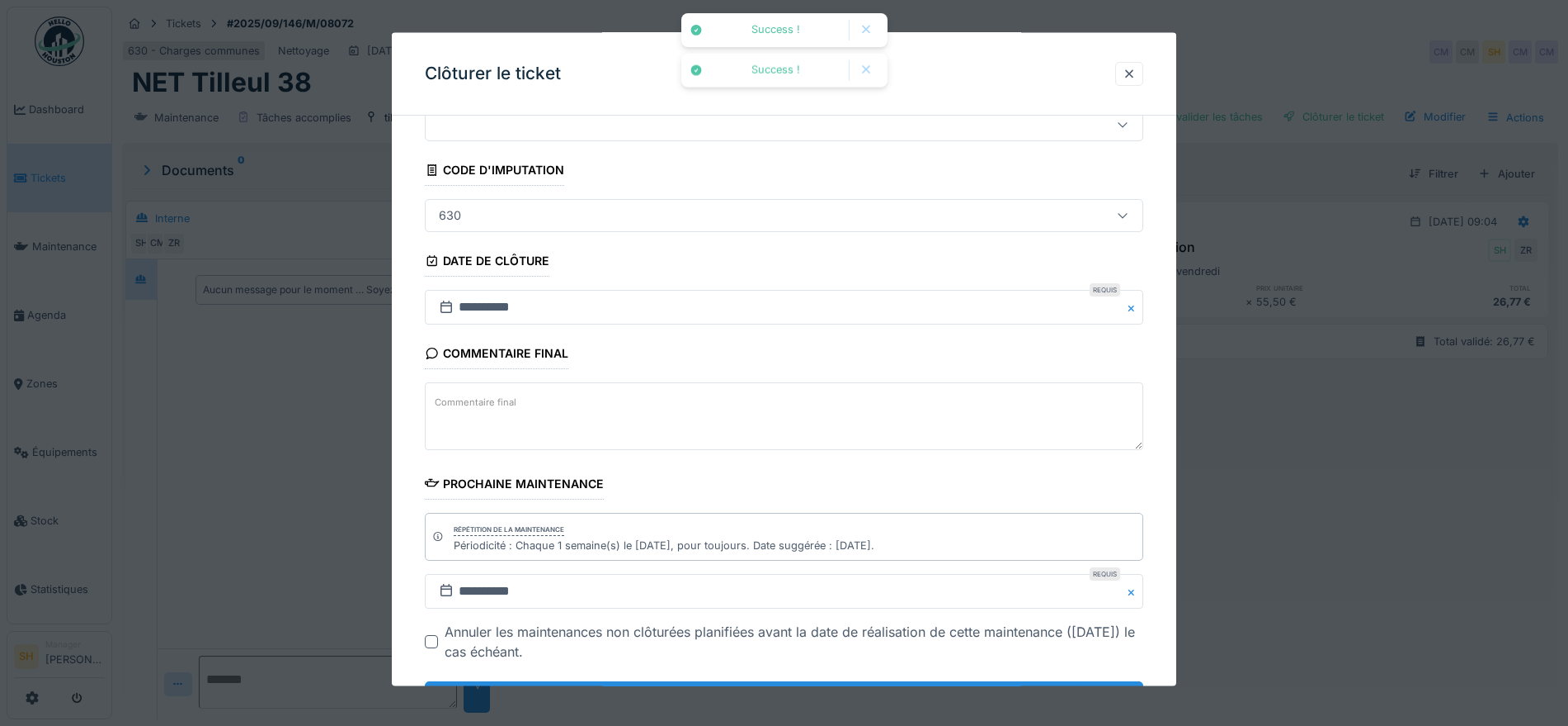
scroll to position [141, 0]
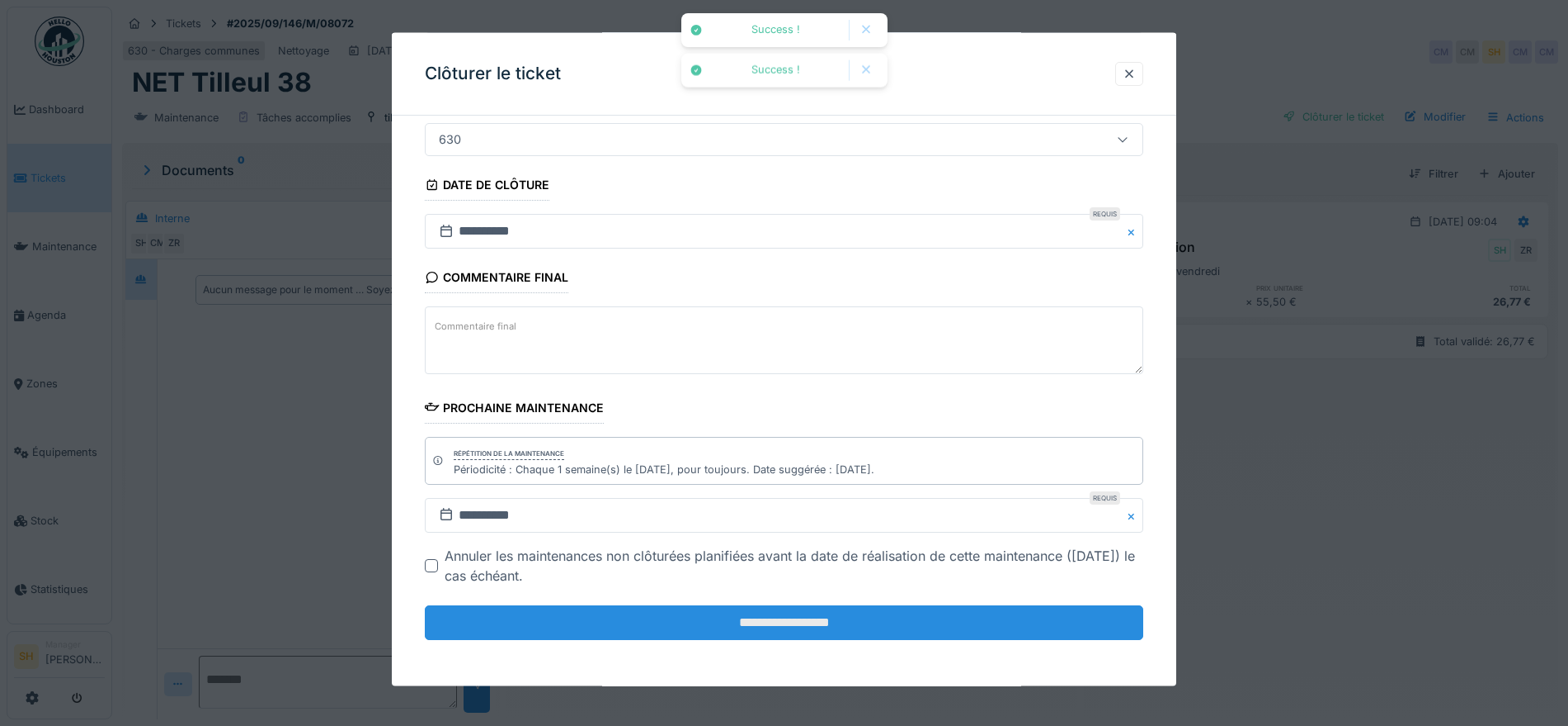
click at [879, 623] on input "**********" at bounding box center [784, 622] width 719 height 34
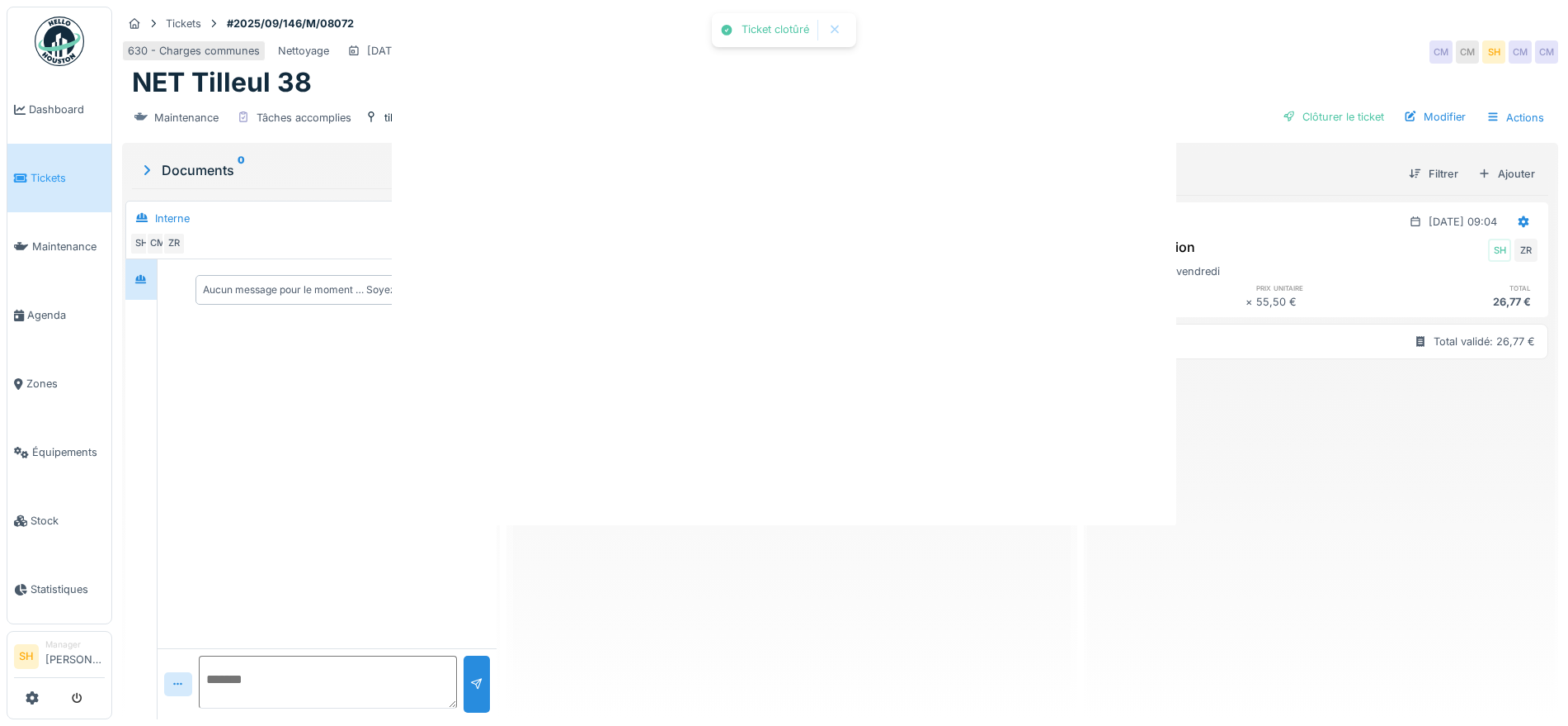
scroll to position [0, 0]
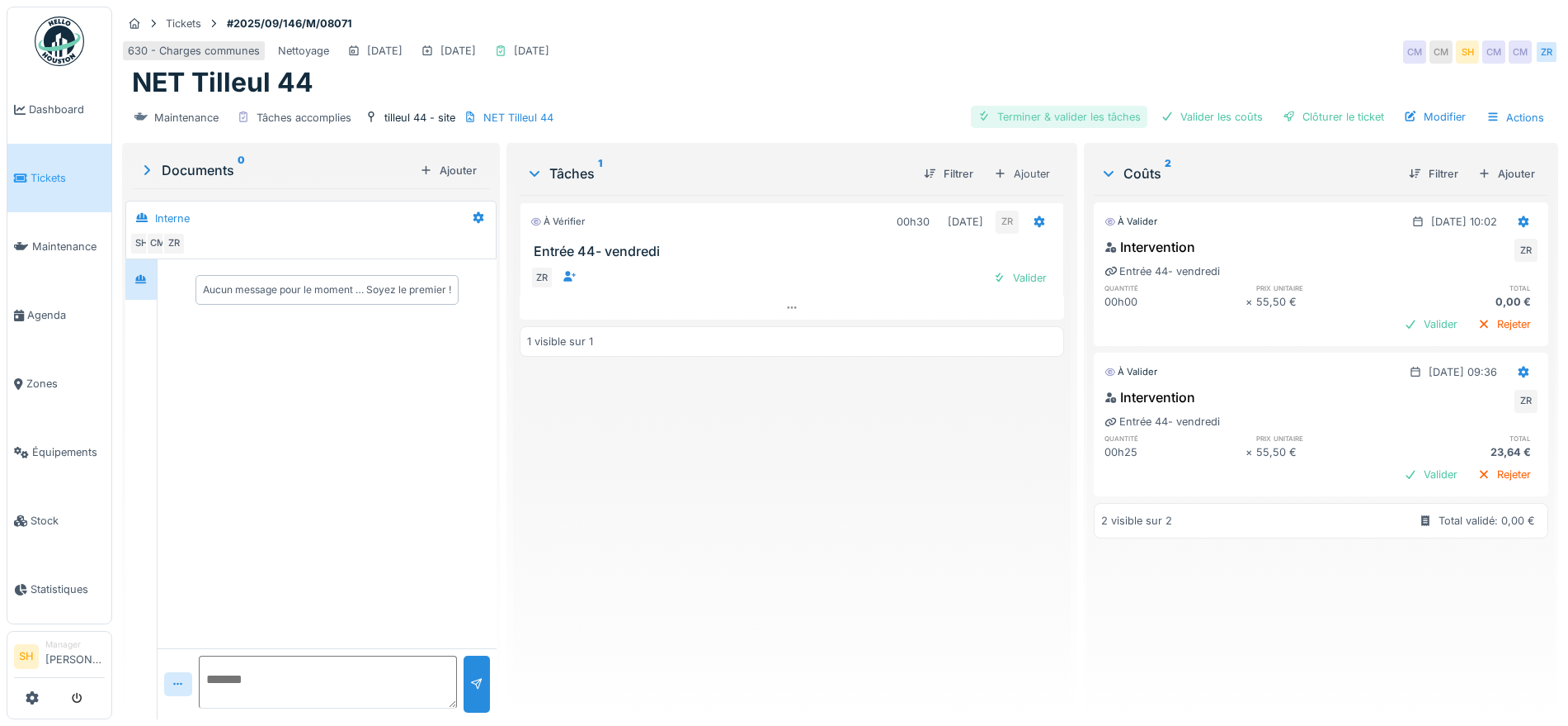
drag, startPoint x: 1058, startPoint y: 114, endPoint x: 1131, endPoint y: 119, distance: 73.2
click at [1064, 113] on div "Terminer & valider les tâches" at bounding box center [1060, 116] width 177 height 23
drag, startPoint x: 1208, startPoint y: 119, endPoint x: 1290, endPoint y: 119, distance: 82.0
click at [1213, 118] on div "Valider les coûts" at bounding box center [1211, 116] width 115 height 23
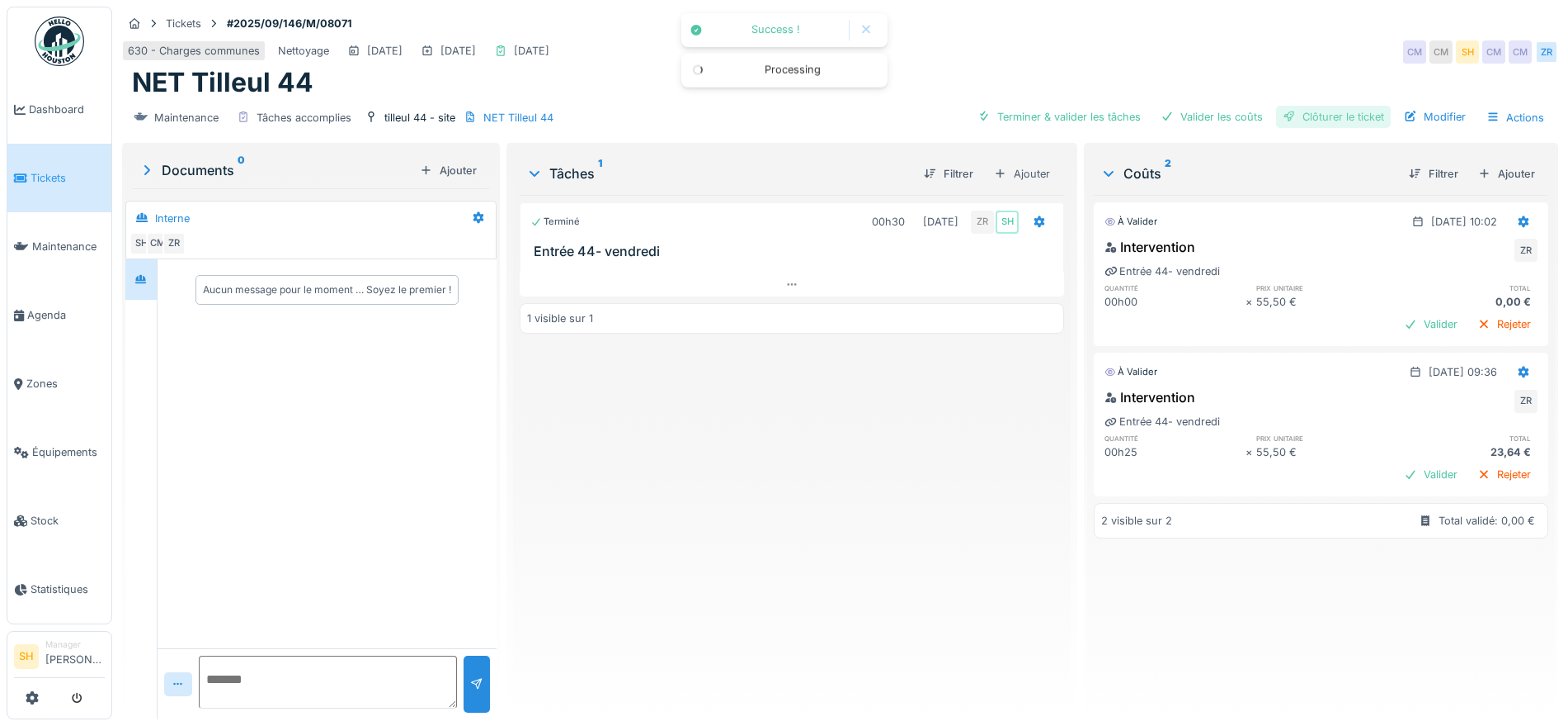
click at [1300, 119] on div "Clôturer le ticket" at bounding box center [1333, 116] width 115 height 23
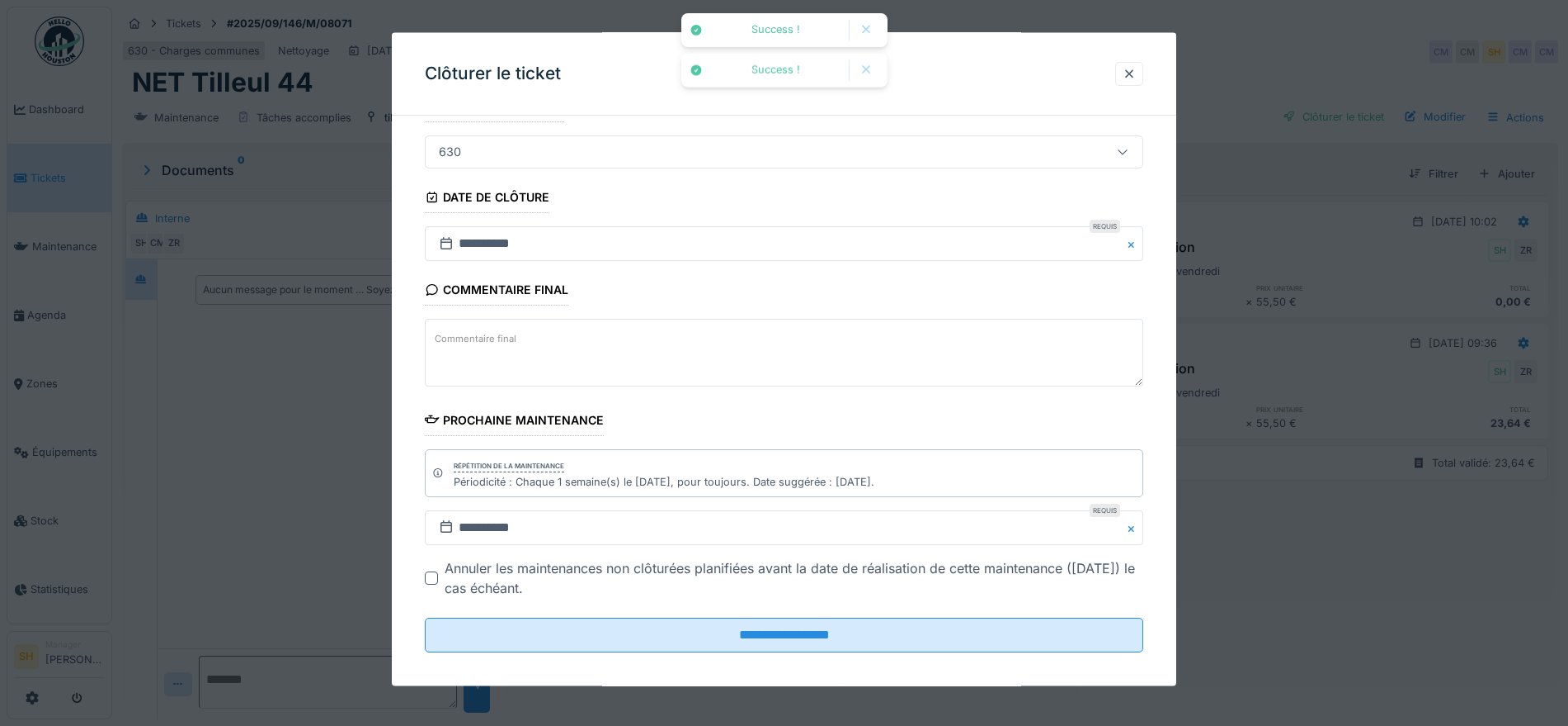
scroll to position [141, 0]
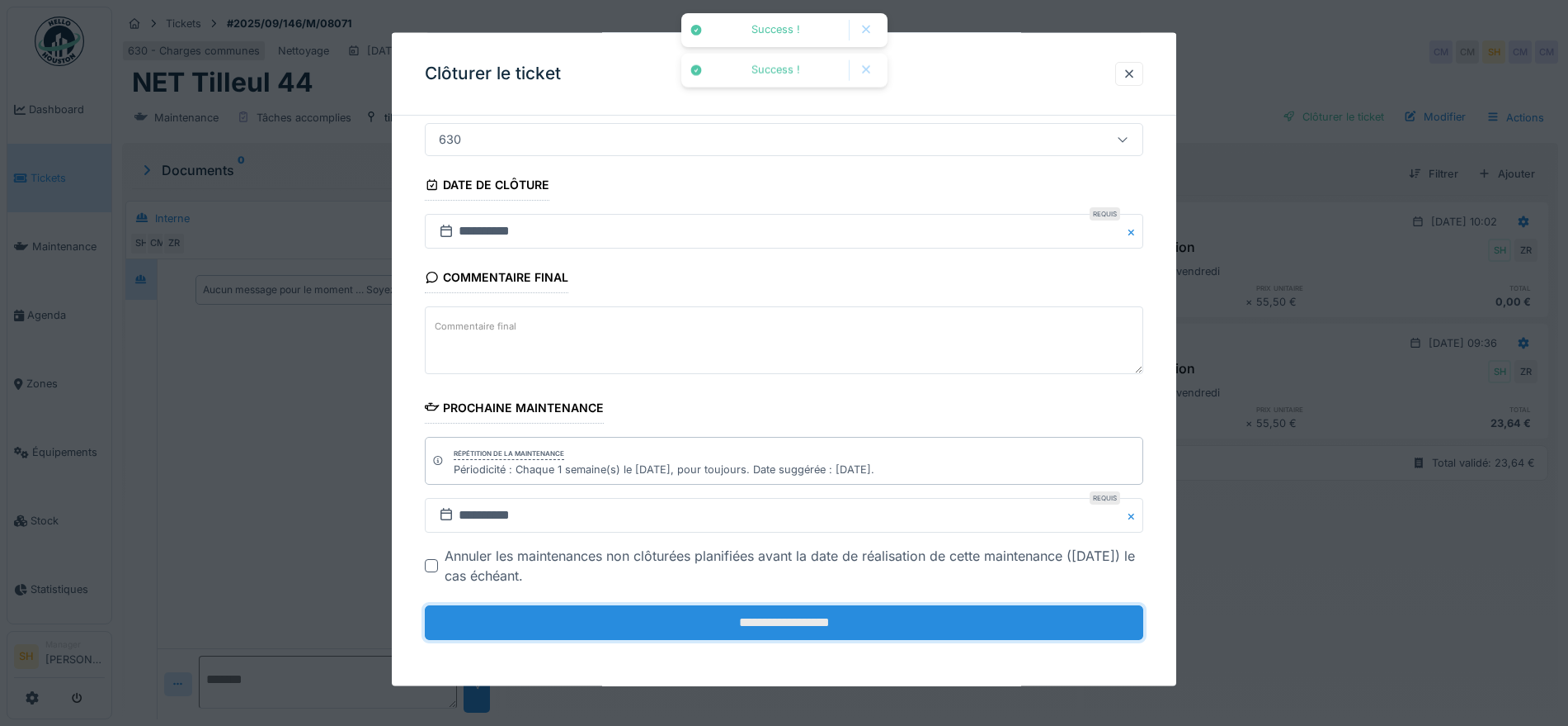
click at [834, 634] on input "**********" at bounding box center [784, 622] width 719 height 34
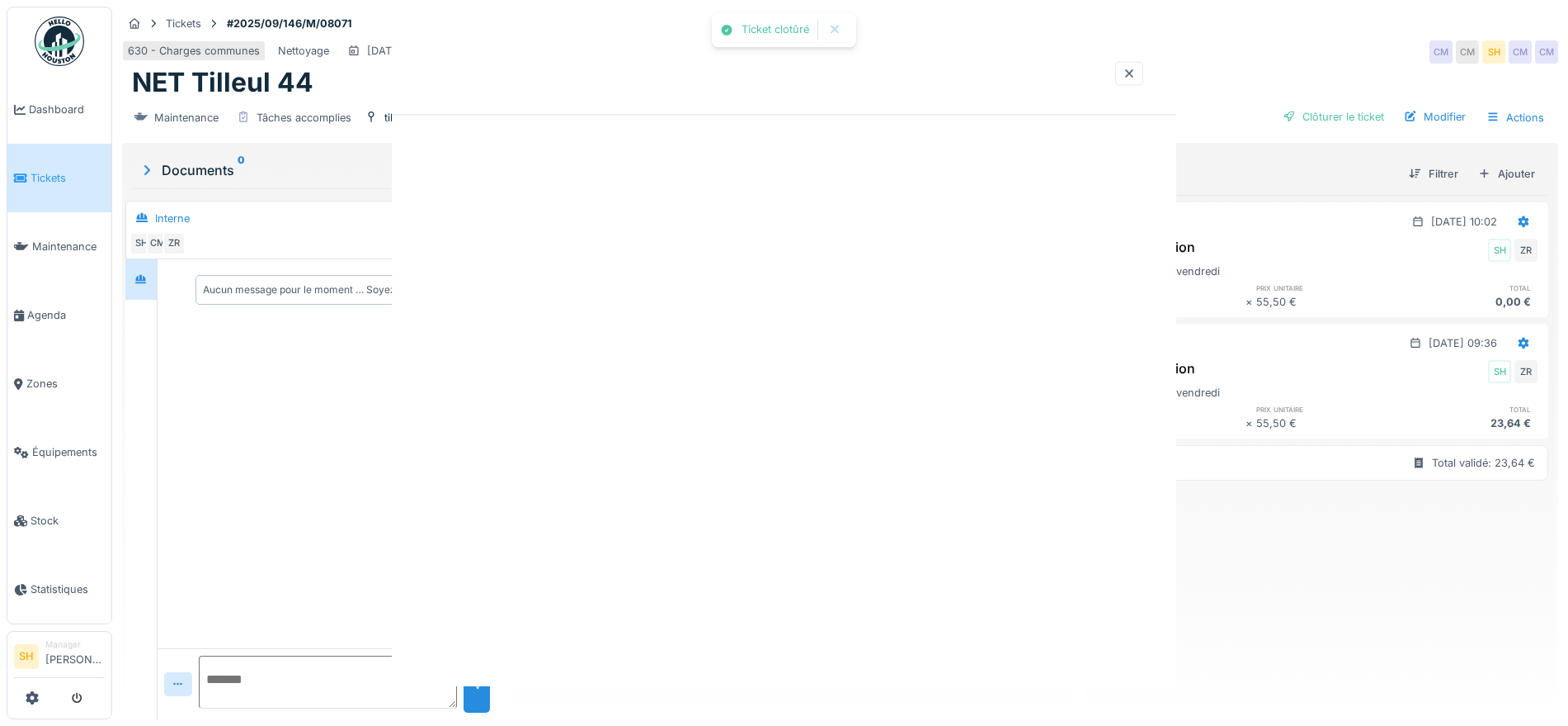
scroll to position [0, 0]
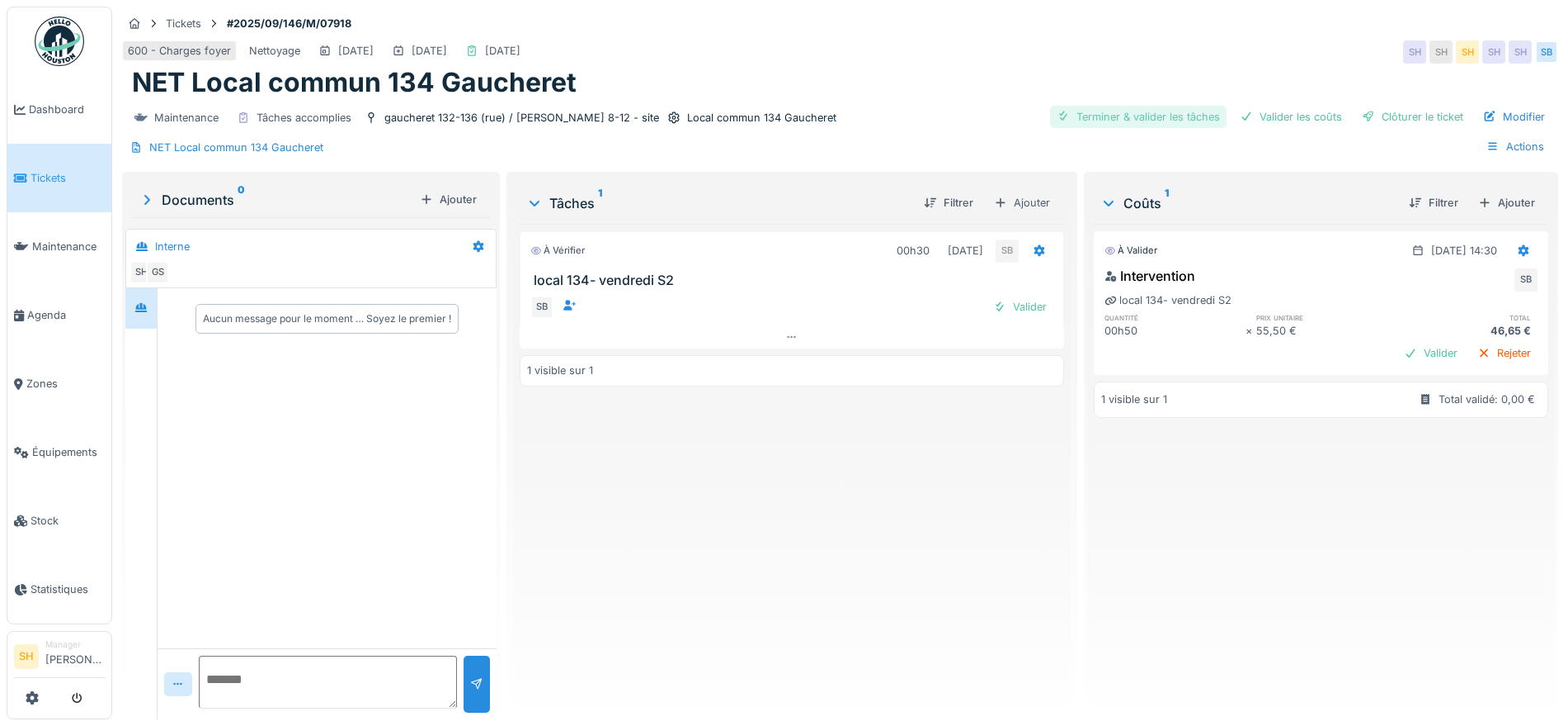
drag, startPoint x: 1089, startPoint y: 113, endPoint x: 1141, endPoint y: 114, distance: 52.0
click at [1101, 114] on div "Terminer & valider les tâches" at bounding box center [1138, 116] width 177 height 23
drag, startPoint x: 1262, startPoint y: 112, endPoint x: 1291, endPoint y: 112, distance: 29.0
click at [1271, 112] on div "Valider les coûts" at bounding box center [1291, 116] width 115 height 23
drag, startPoint x: 1371, startPoint y: 115, endPoint x: 1179, endPoint y: 178, distance: 202.1
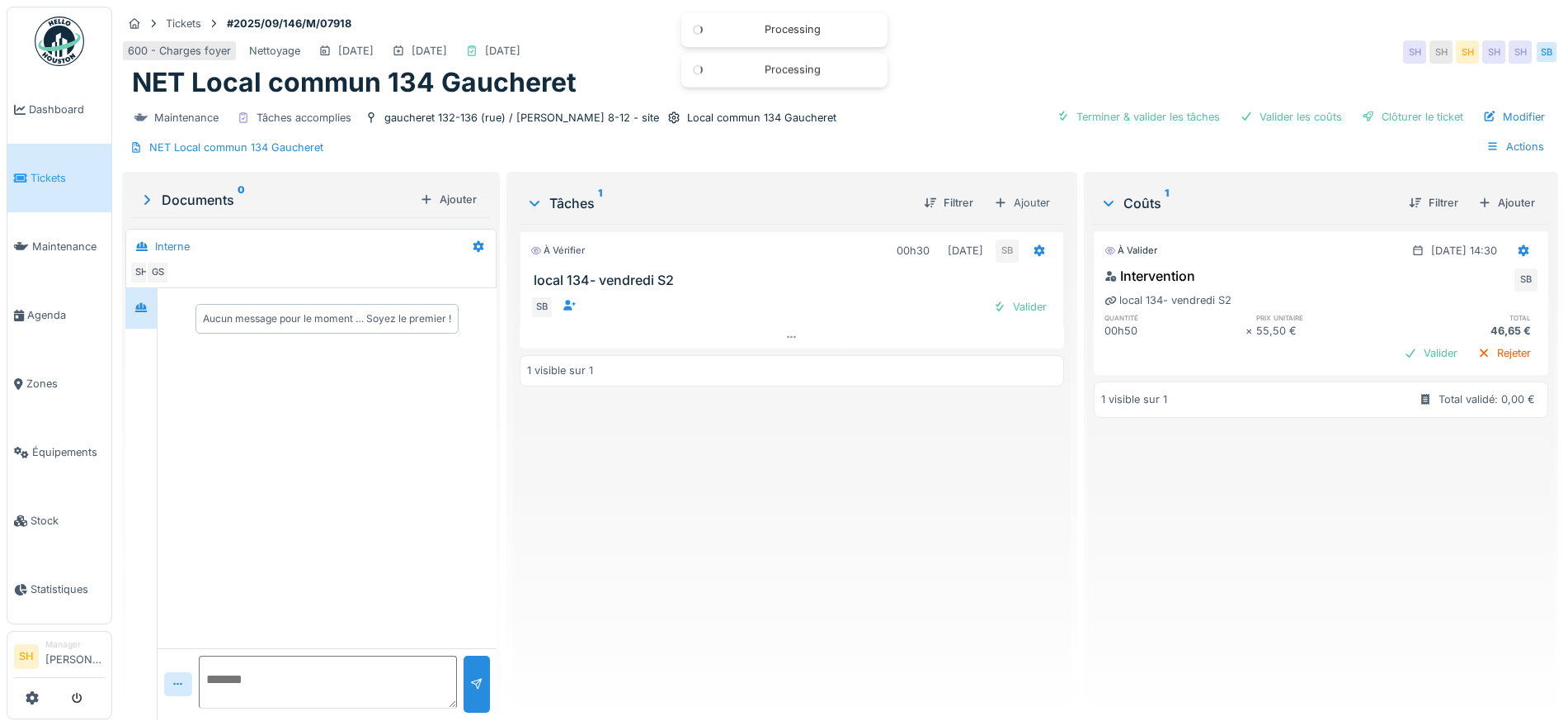
click at [1370, 115] on div "Clôturer le ticket" at bounding box center [1413, 116] width 115 height 23
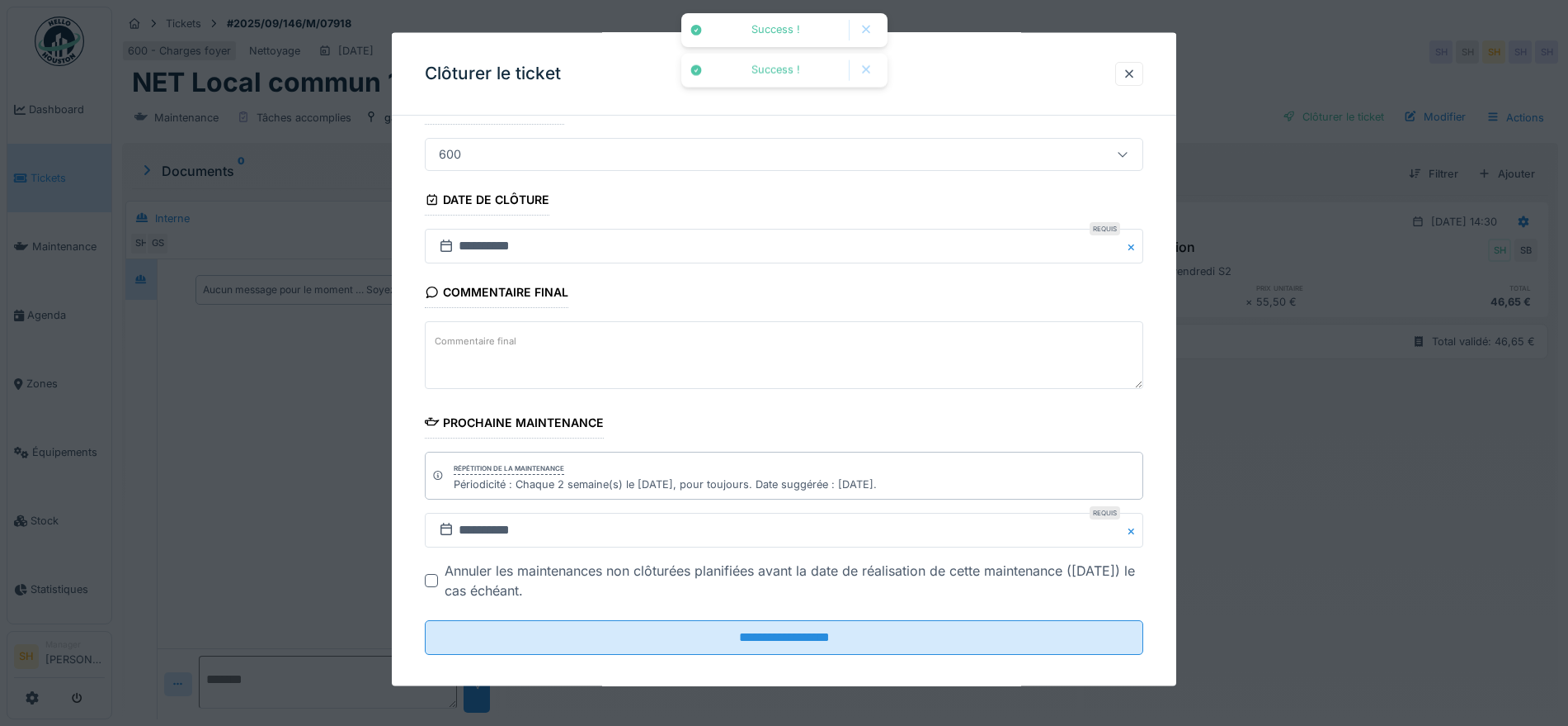
scroll to position [141, 0]
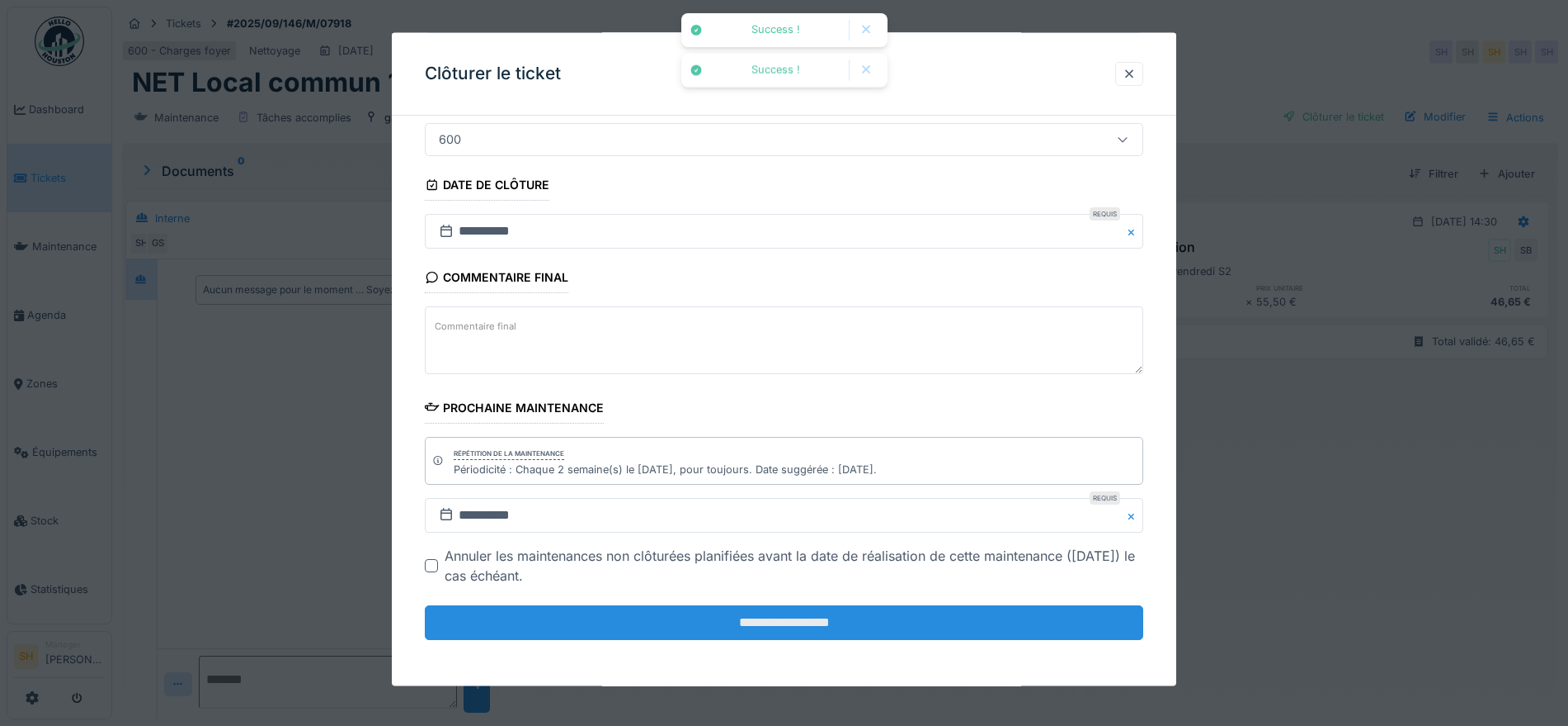
click at [734, 612] on input "**********" at bounding box center [784, 622] width 719 height 34
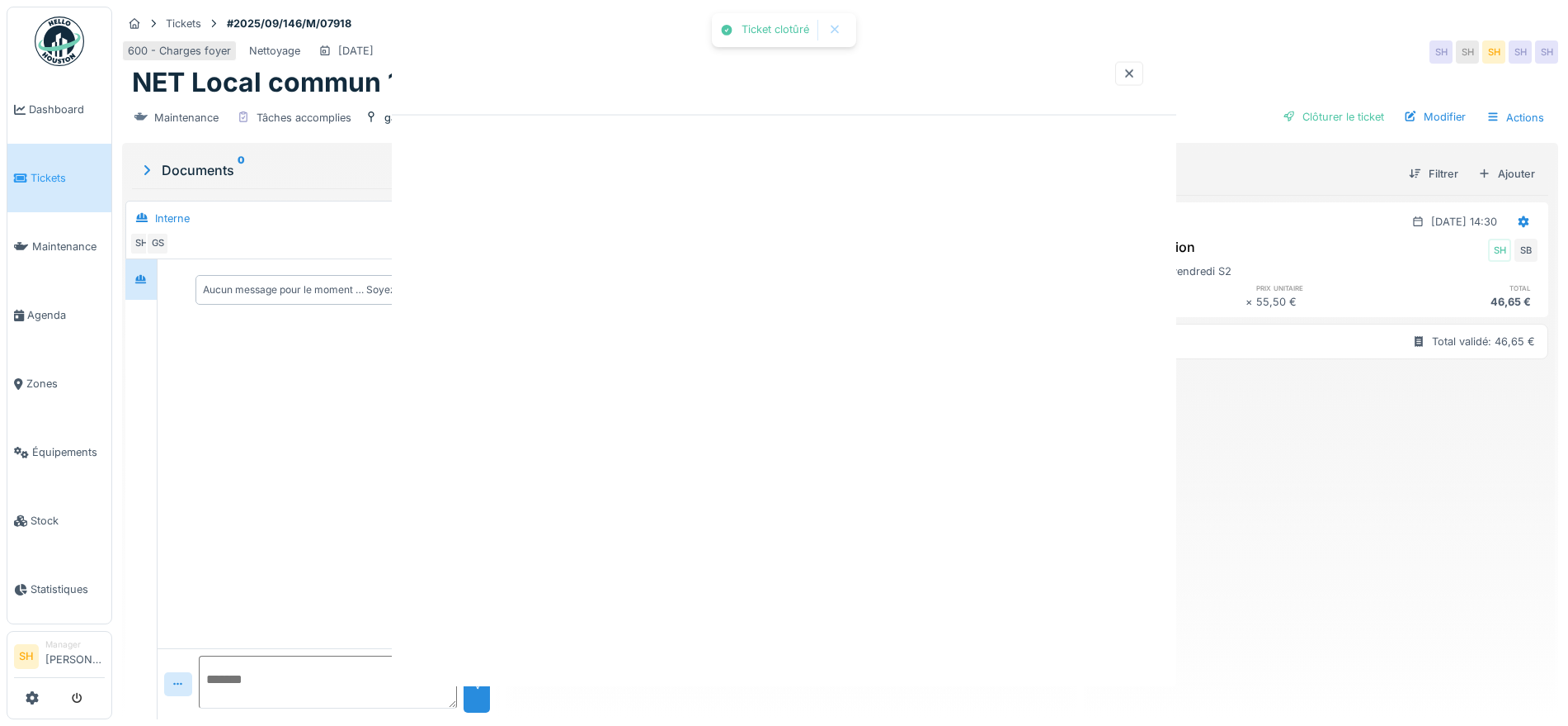
scroll to position [0, 0]
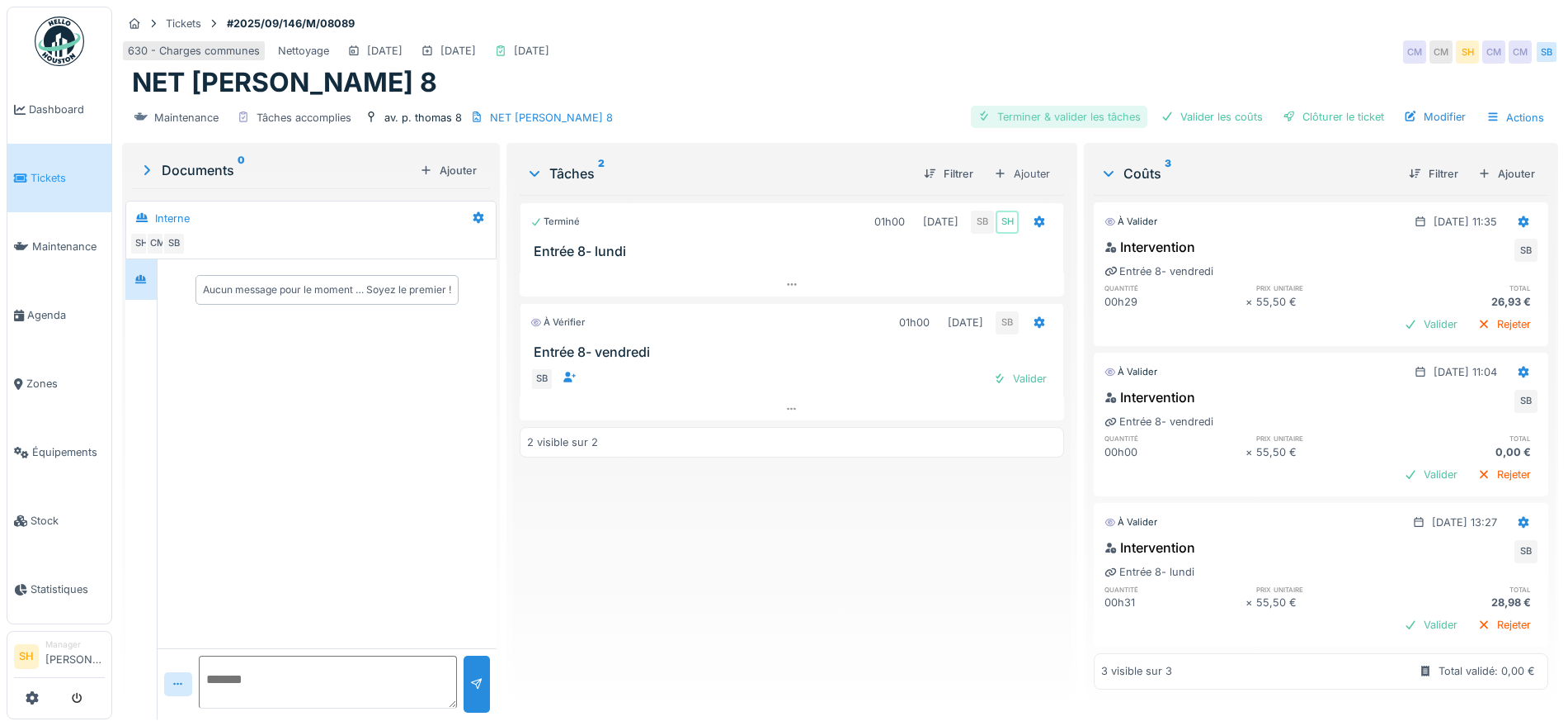
drag, startPoint x: 1041, startPoint y: 111, endPoint x: 1074, endPoint y: 107, distance: 33.2
click at [1049, 108] on div "Terminer & valider les tâches" at bounding box center [1060, 116] width 177 height 23
drag, startPoint x: 1188, startPoint y: 115, endPoint x: 1228, endPoint y: 115, distance: 40.0
click at [1202, 115] on div "Valider les coûts" at bounding box center [1211, 116] width 115 height 23
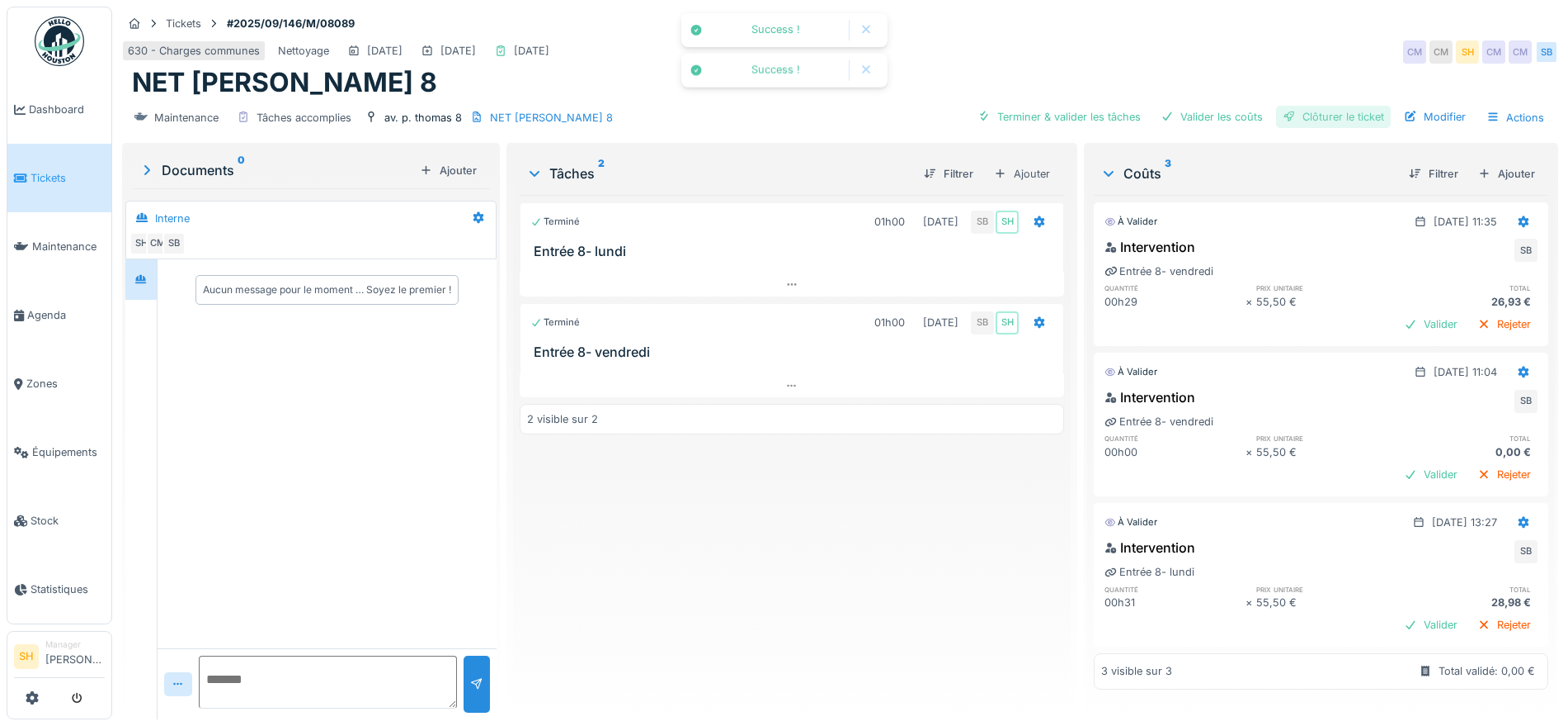
click at [1283, 115] on div at bounding box center [1289, 117] width 13 height 16
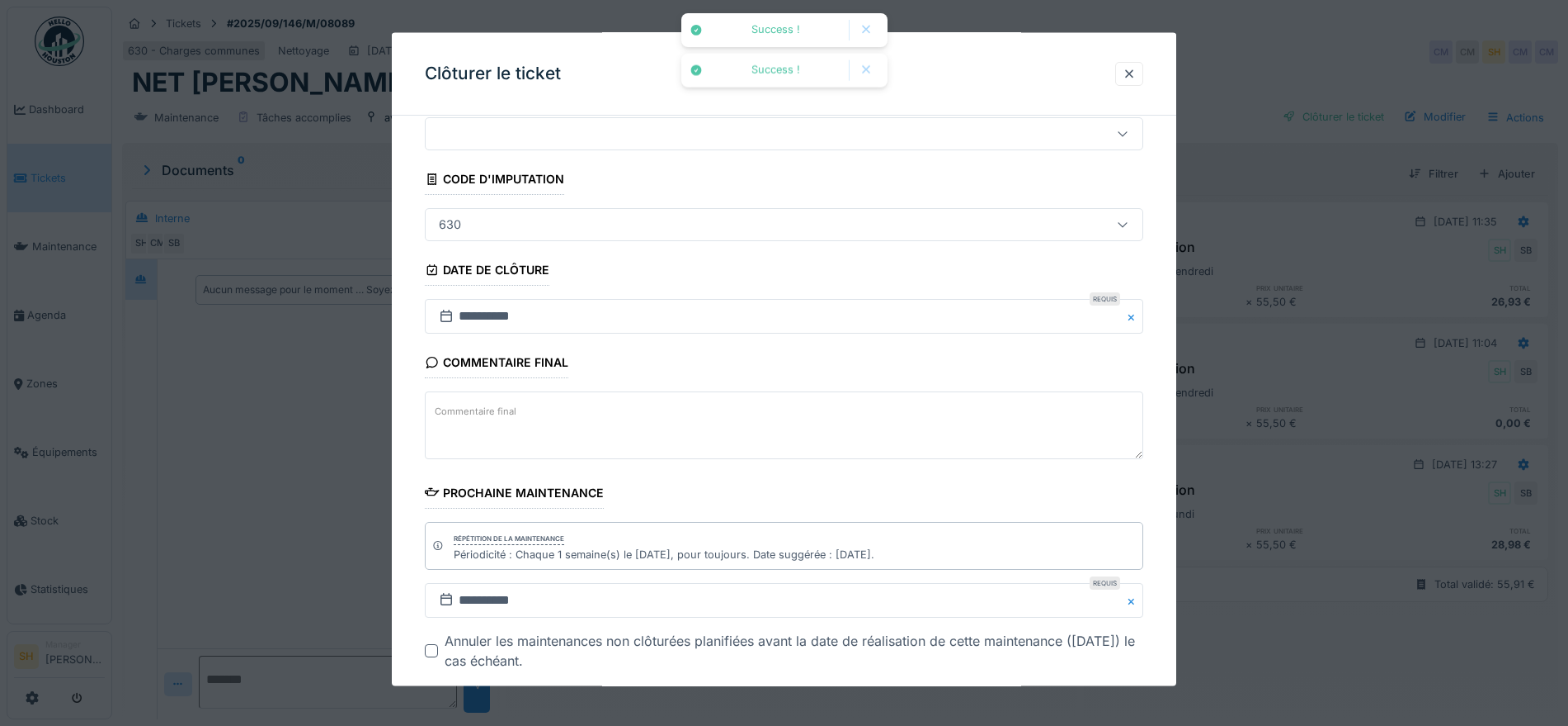
scroll to position [141, 0]
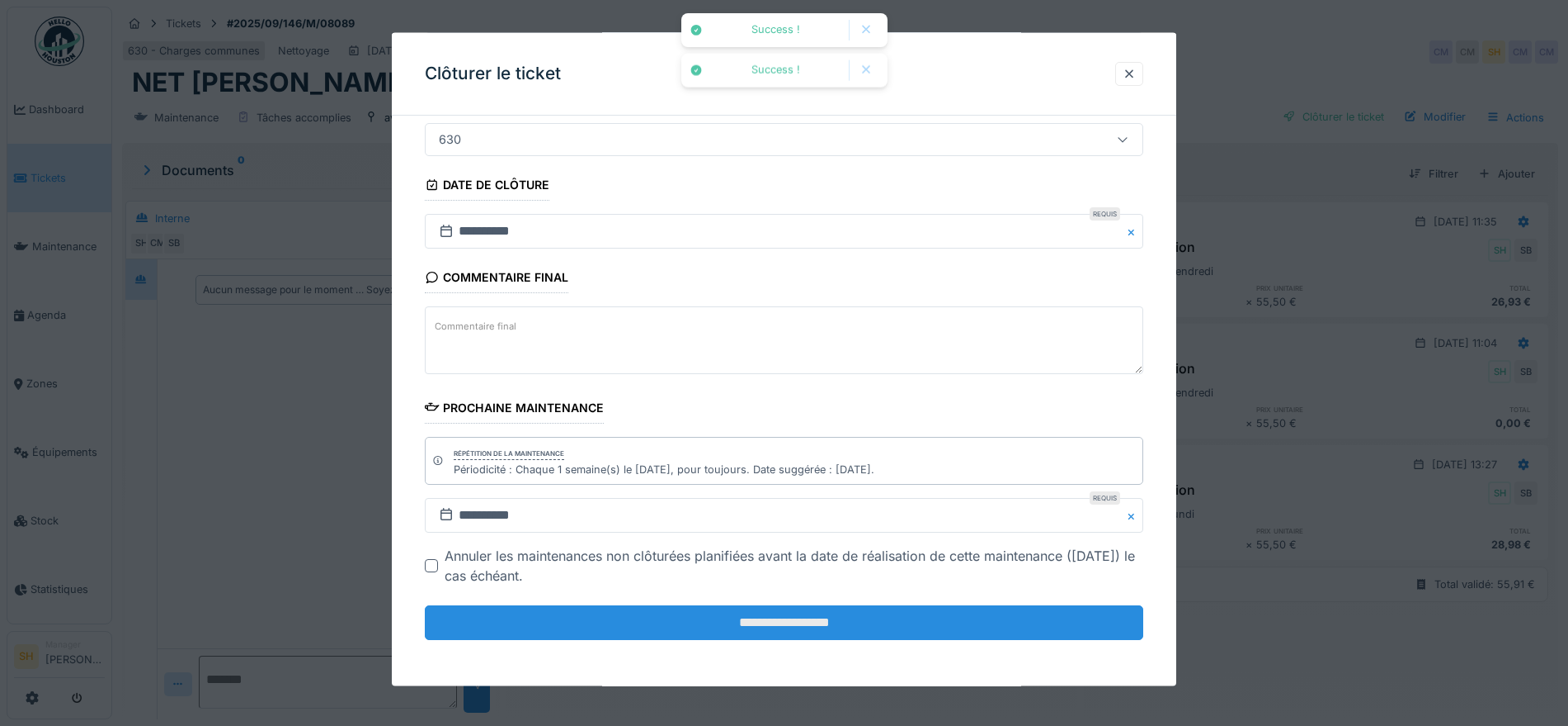
click at [890, 619] on input "**********" at bounding box center [784, 622] width 719 height 34
